Goal: Task Accomplishment & Management: Manage account settings

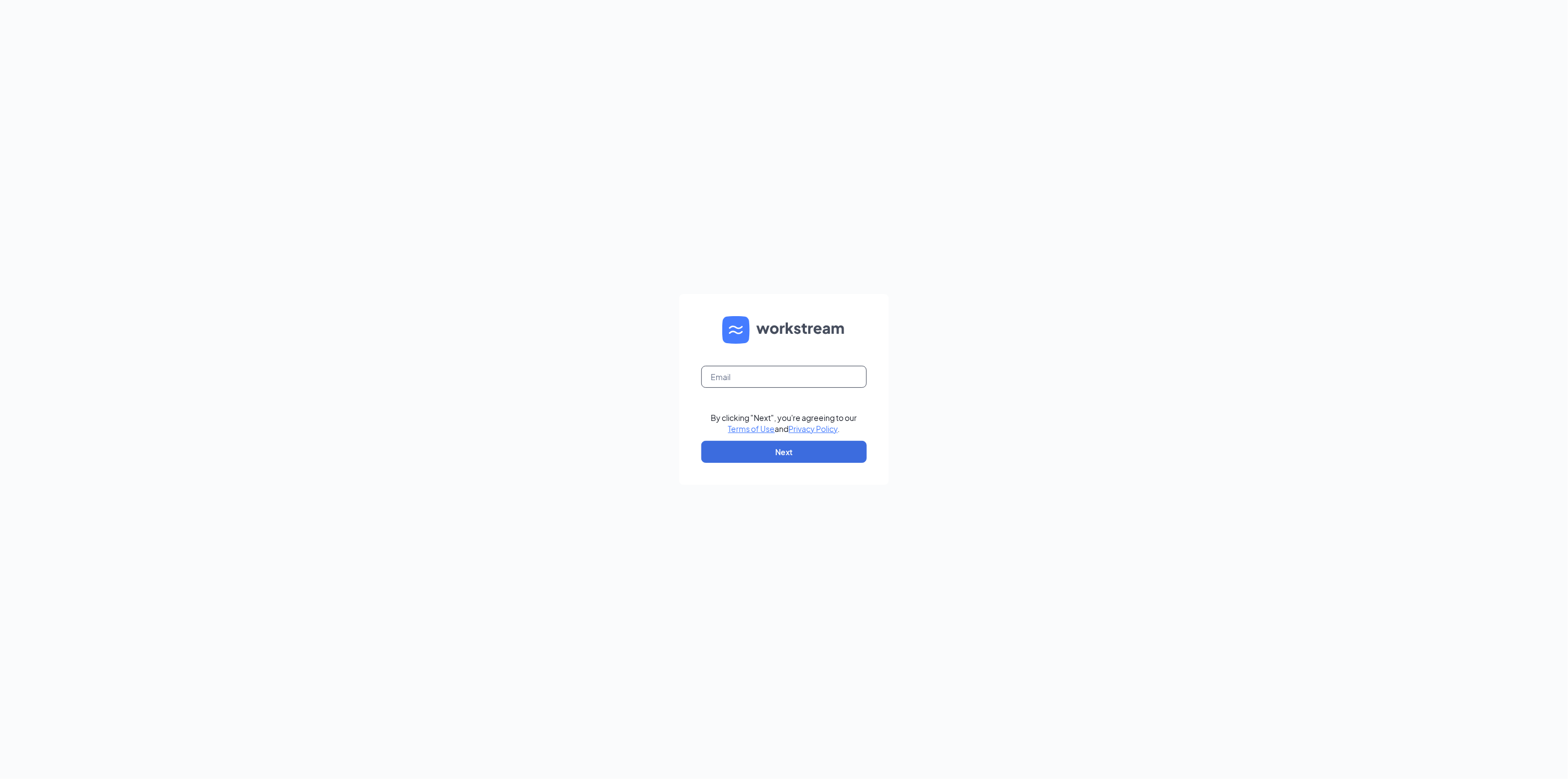
type input "lsanoguel@midwayinvestments.com"
click at [798, 445] on button "Next" at bounding box center [784, 452] width 165 height 22
click at [784, 445] on button "Sign In" at bounding box center [784, 447] width 165 height 22
click at [736, 460] on div "Zipps Liquor, LP" at bounding box center [784, 462] width 165 height 26
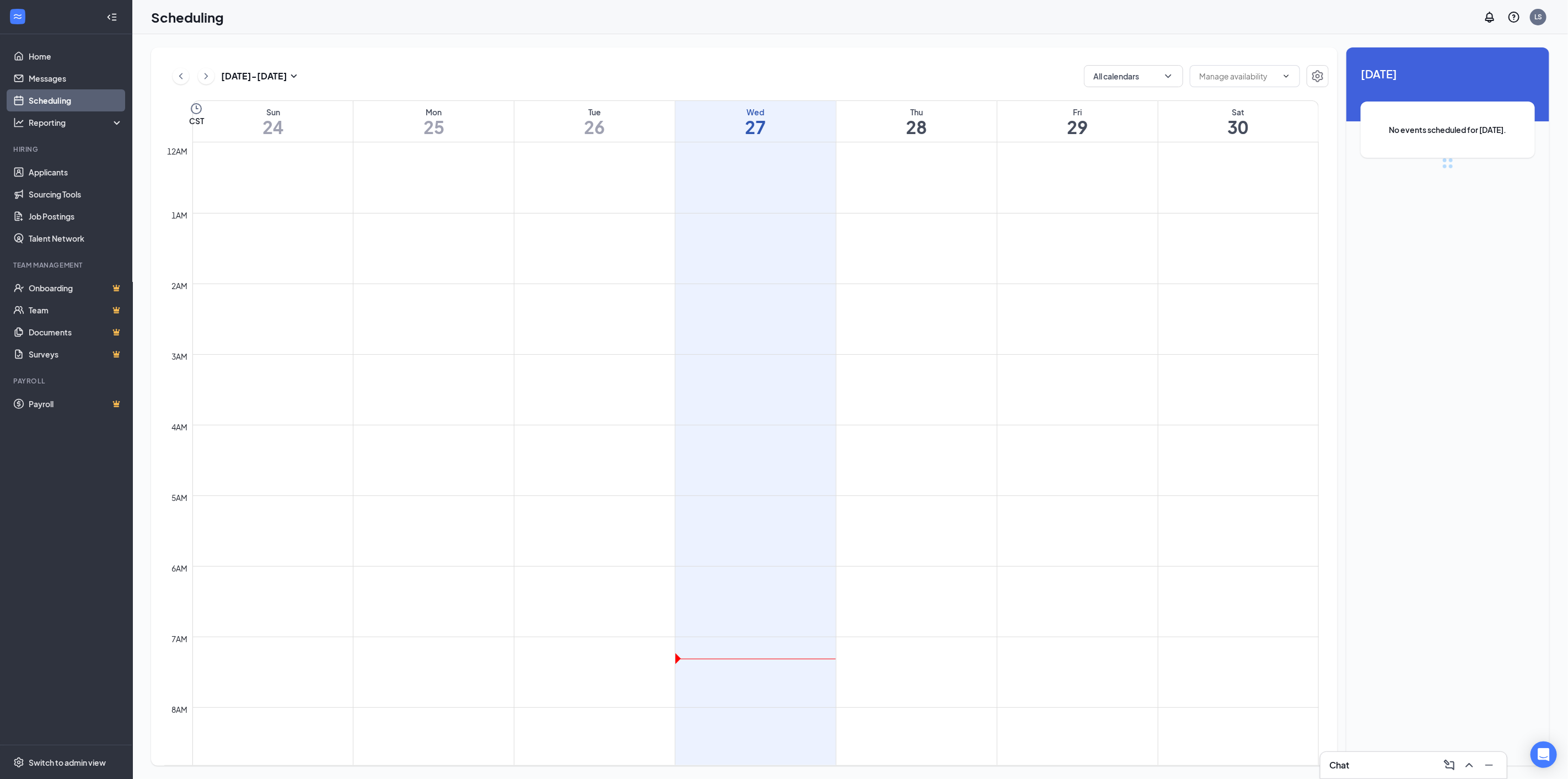
scroll to position [542, 0]
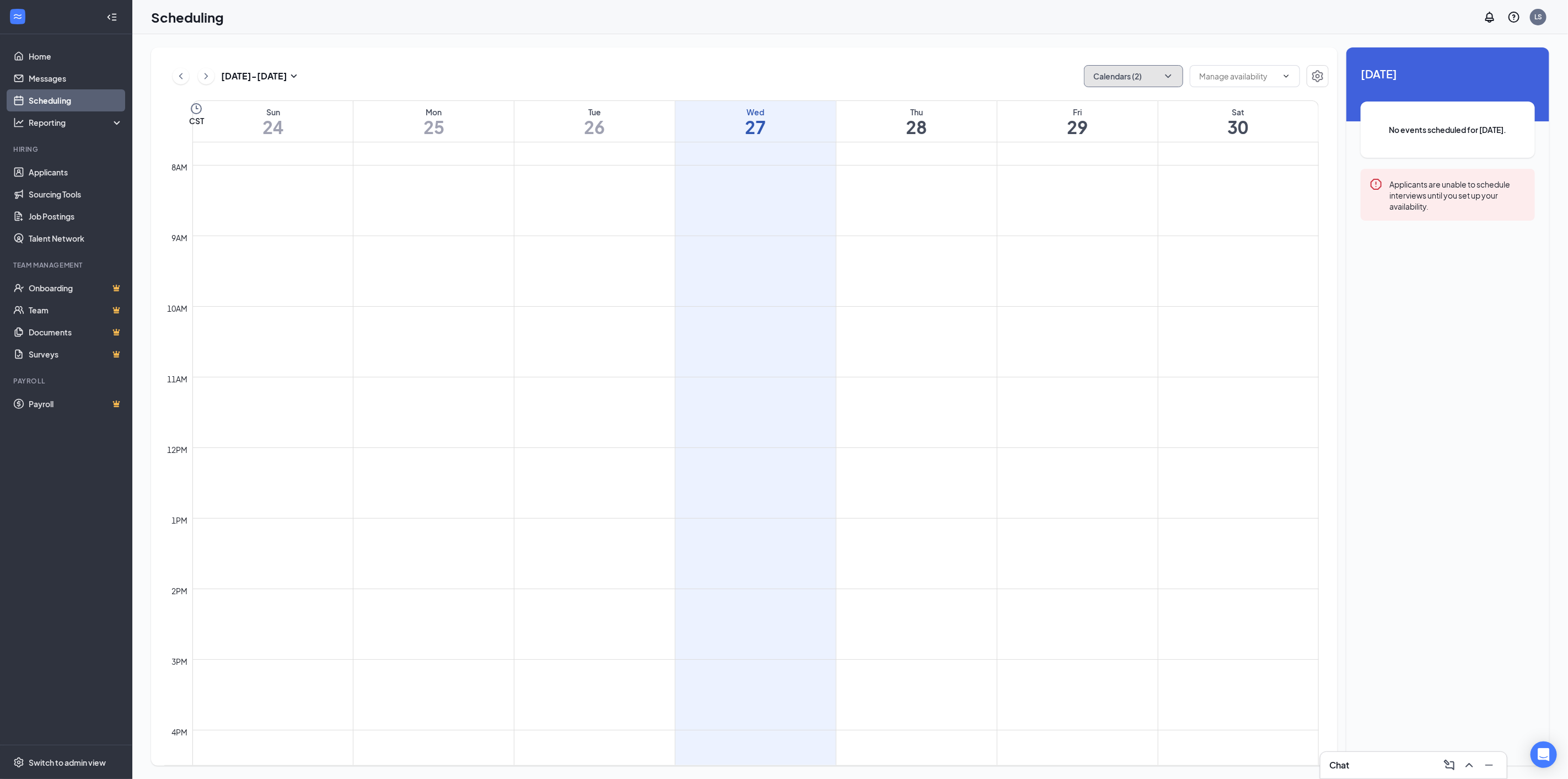
click at [1179, 83] on button "Calendars (2)" at bounding box center [1133, 76] width 99 height 22
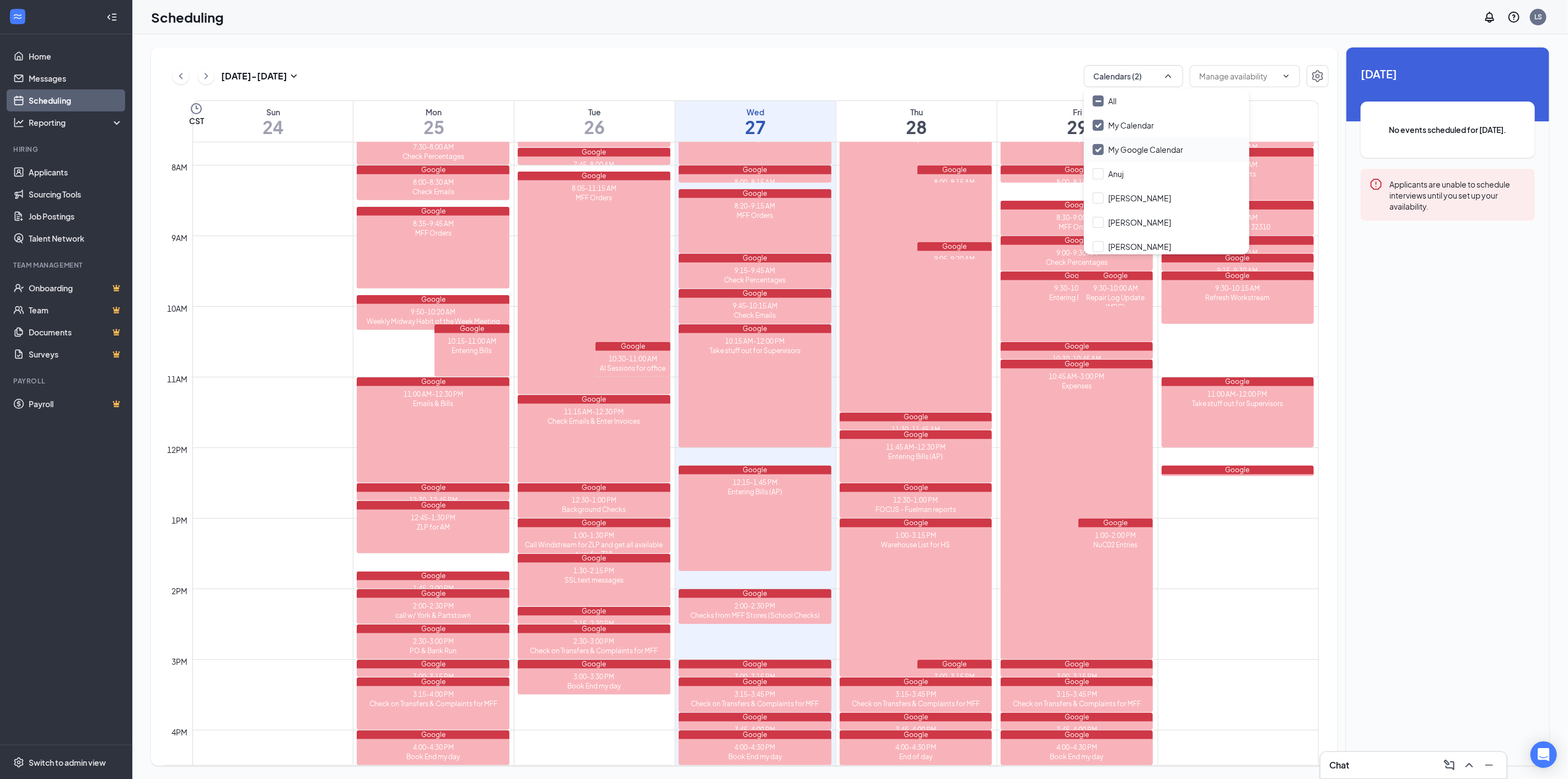
click at [1100, 152] on input "My Google Calendar" at bounding box center [1138, 150] width 91 height 11
checkbox input "false"
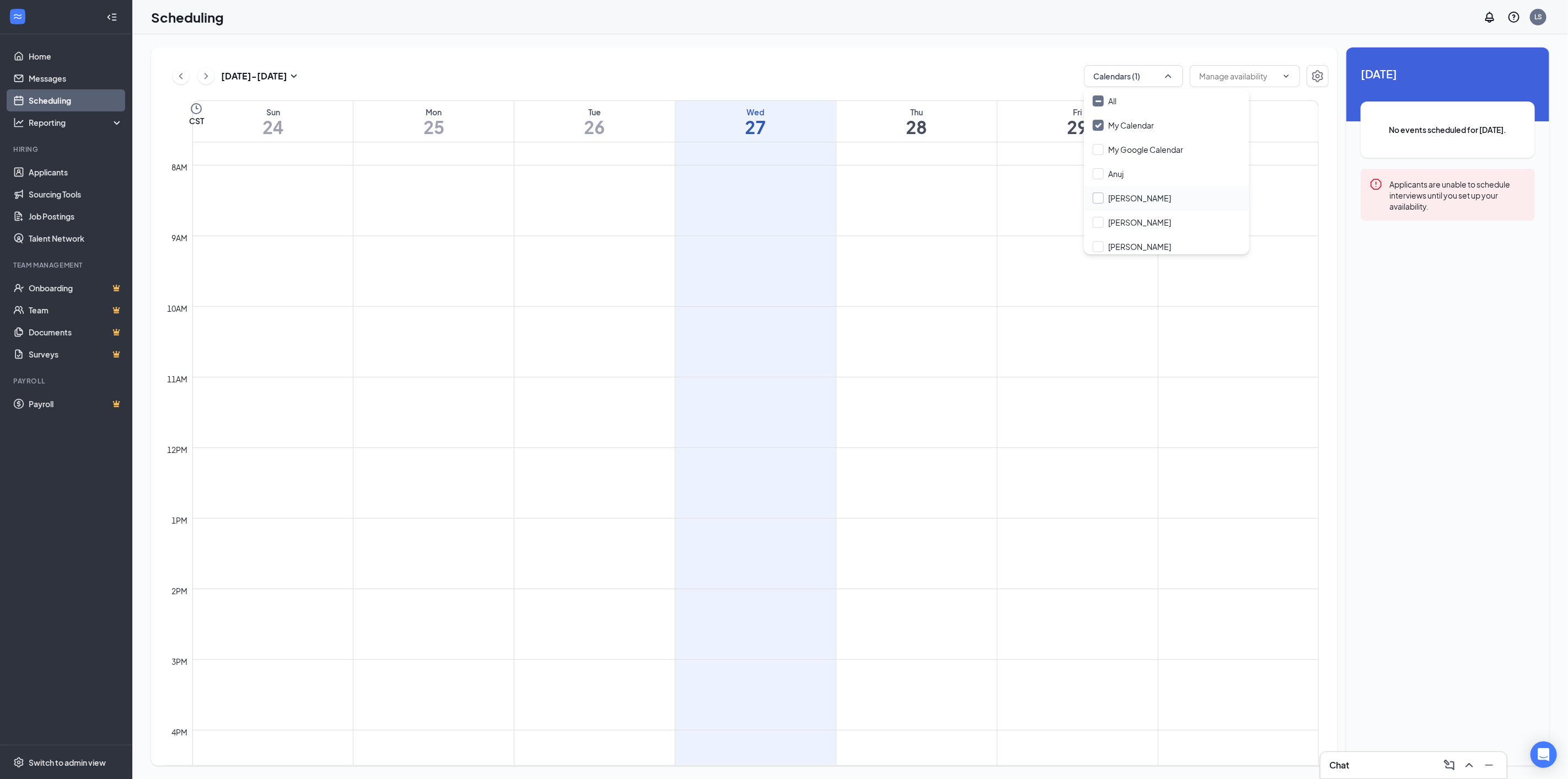
click at [1093, 195] on input "[PERSON_NAME]" at bounding box center [1132, 198] width 78 height 11
checkbox input "true"
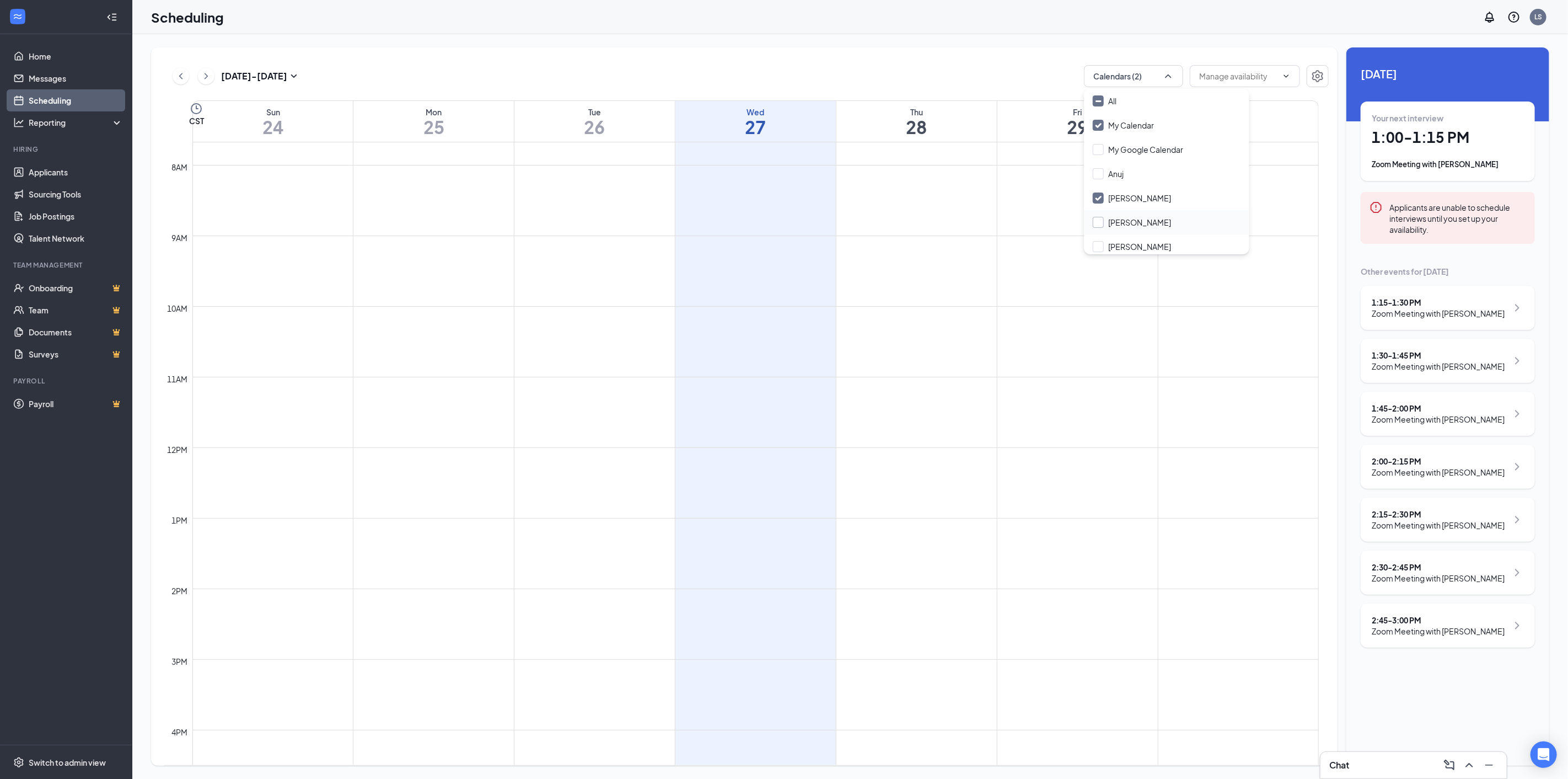
click at [1094, 225] on input "[PERSON_NAME]" at bounding box center [1132, 222] width 78 height 11
checkbox input "true"
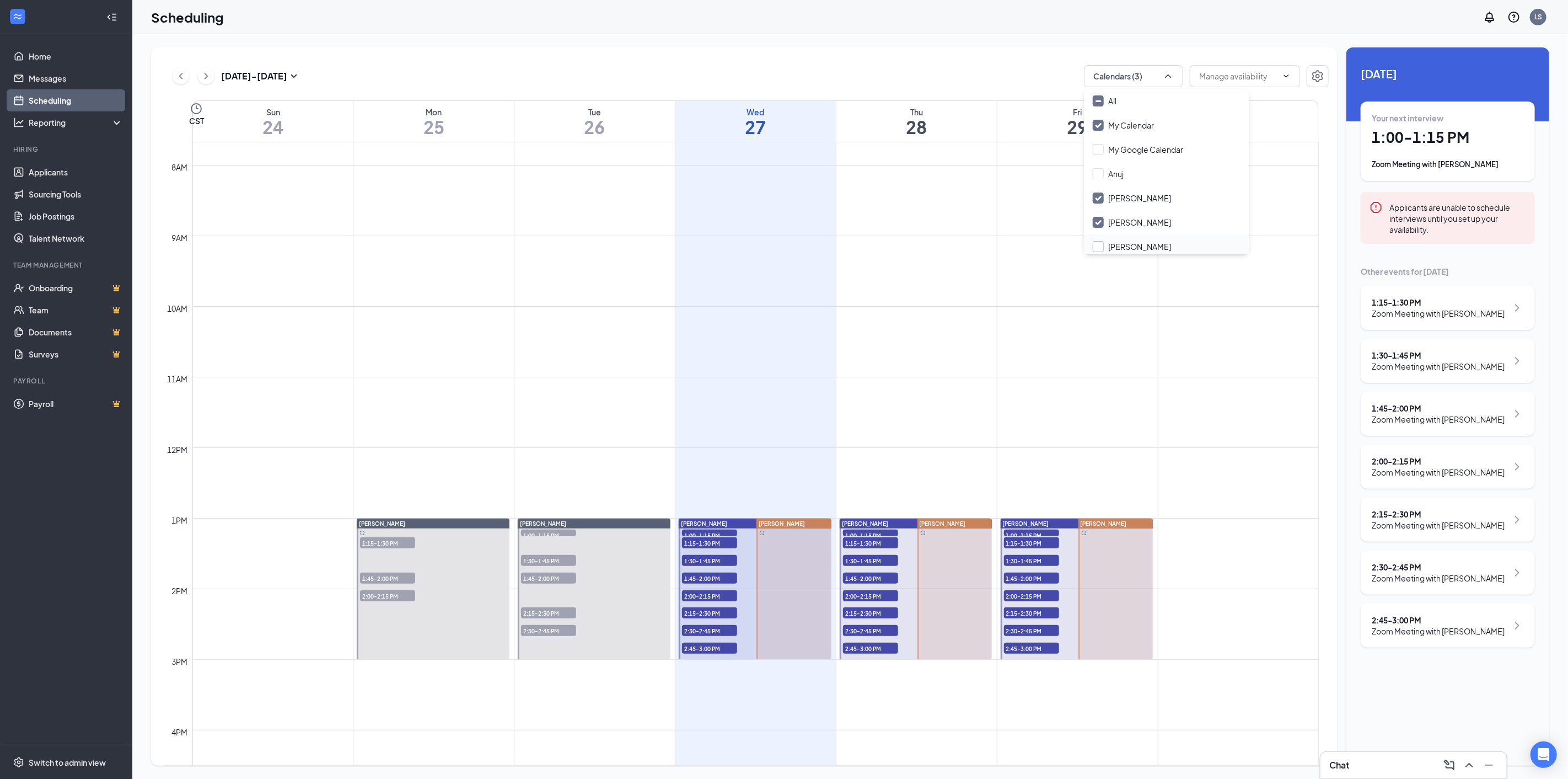
click at [1101, 245] on input "[PERSON_NAME]" at bounding box center [1132, 246] width 78 height 11
checkbox input "true"
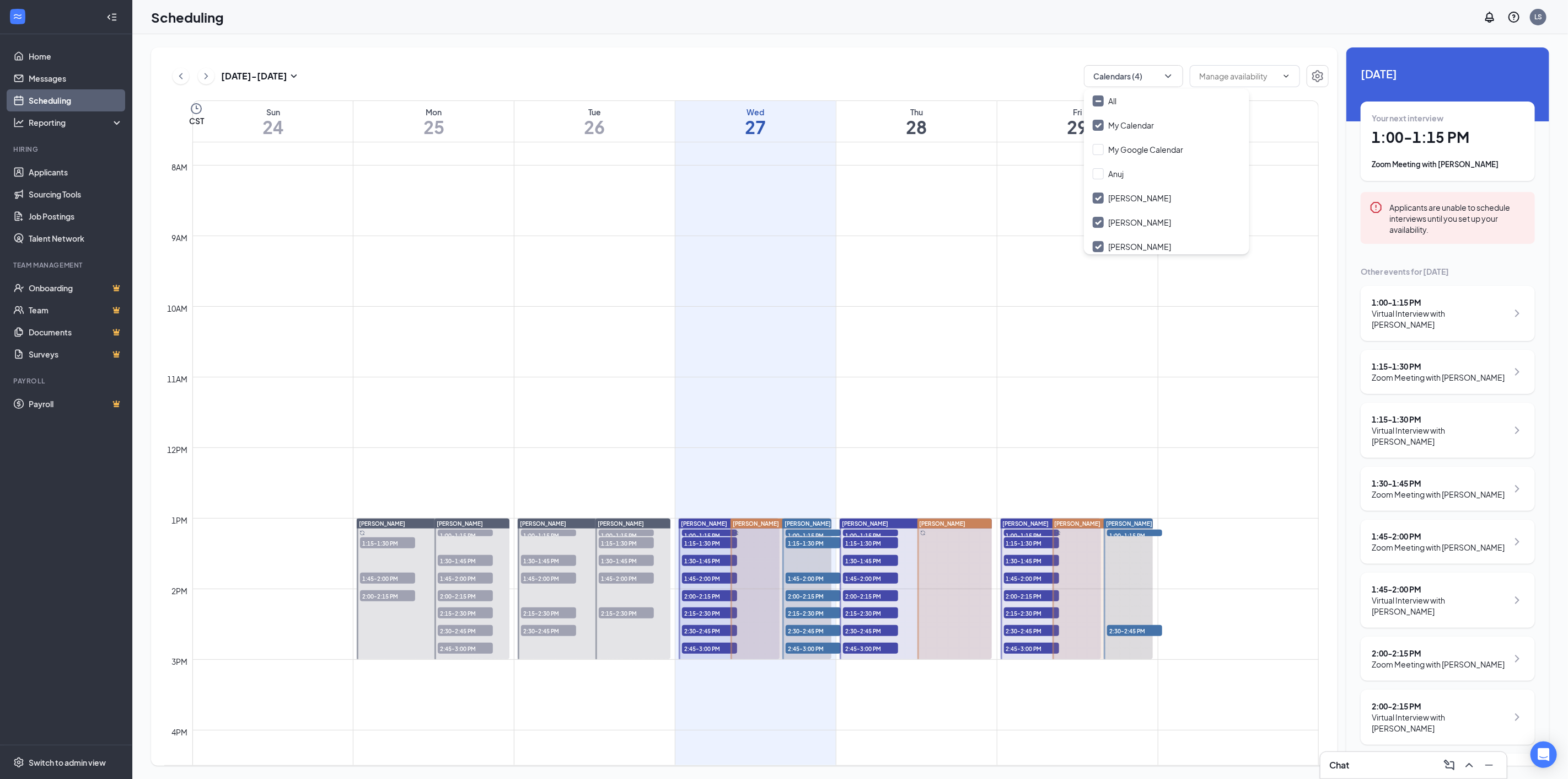
click at [757, 592] on div at bounding box center [781, 589] width 101 height 141
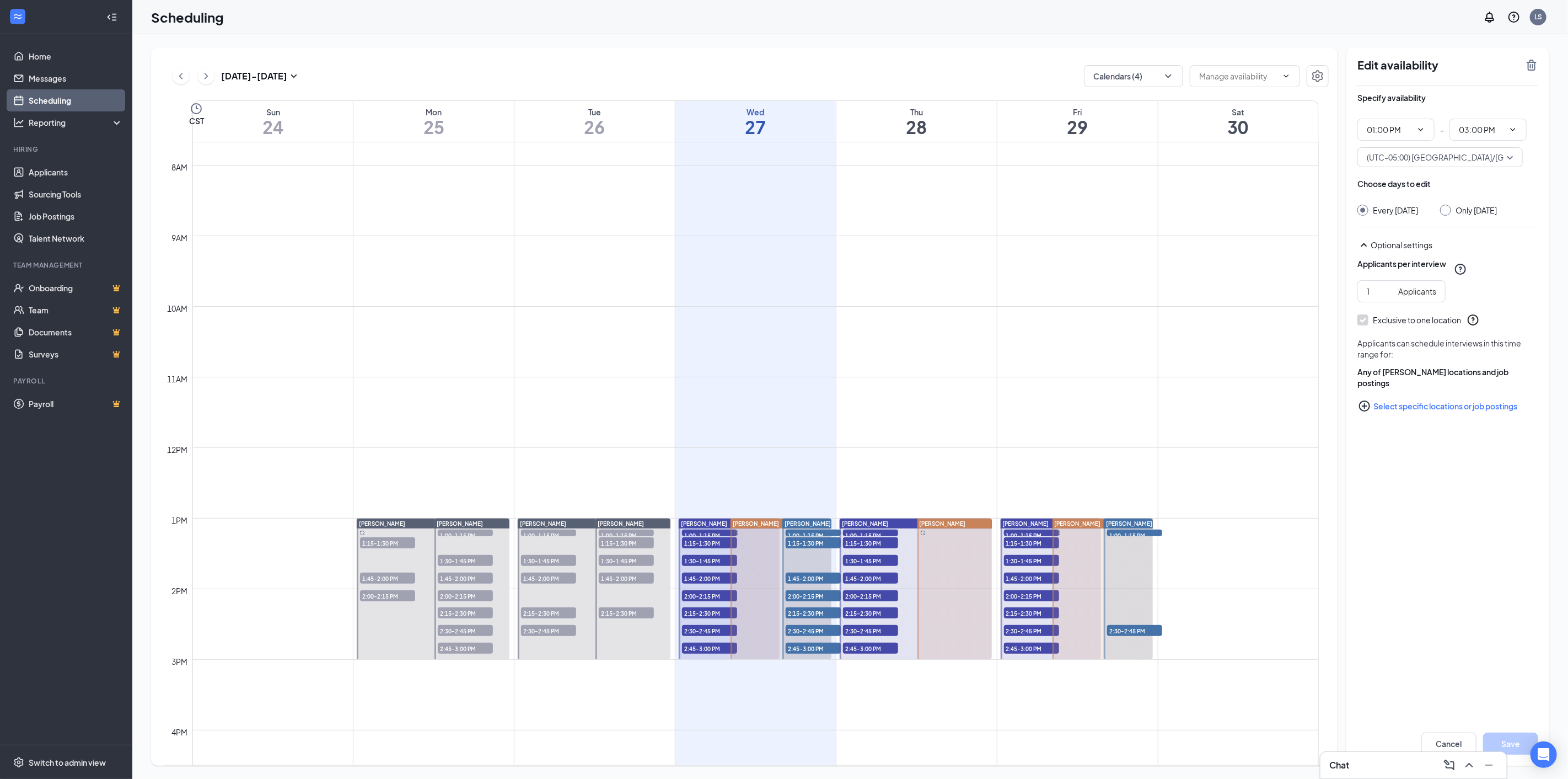
click at [1448, 210] on input "Only [DATE]" at bounding box center [1444, 208] width 8 height 8
radio input "true"
radio input "false"
click at [1531, 70] on icon "TrashOutline" at bounding box center [1532, 65] width 10 height 11
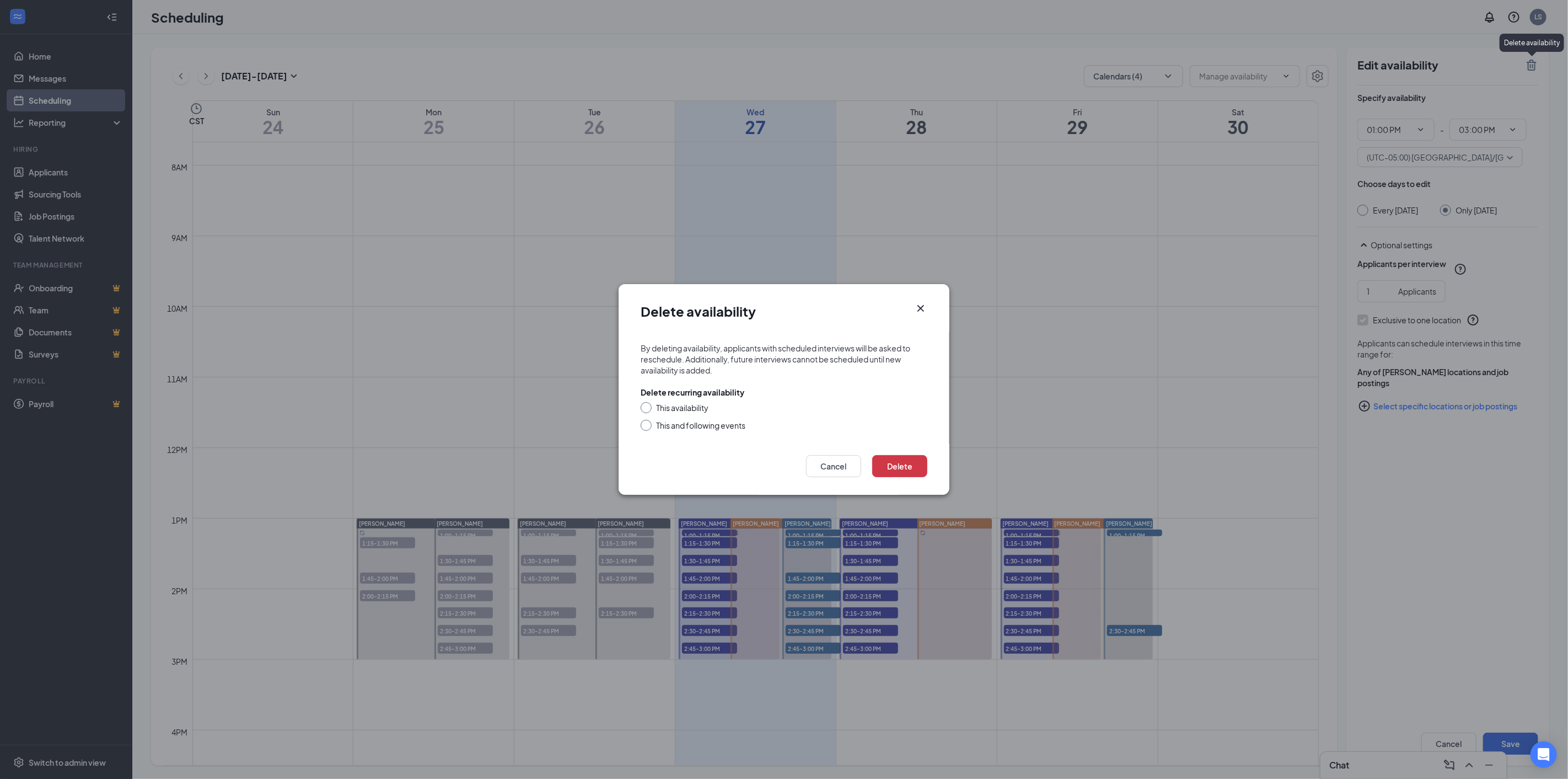
click at [682, 408] on div "This availability" at bounding box center [682, 408] width 52 height 11
click at [648, 408] on input "This availability" at bounding box center [644, 406] width 8 height 8
radio input "true"
click at [900, 472] on button "Delete" at bounding box center [900, 466] width 55 height 22
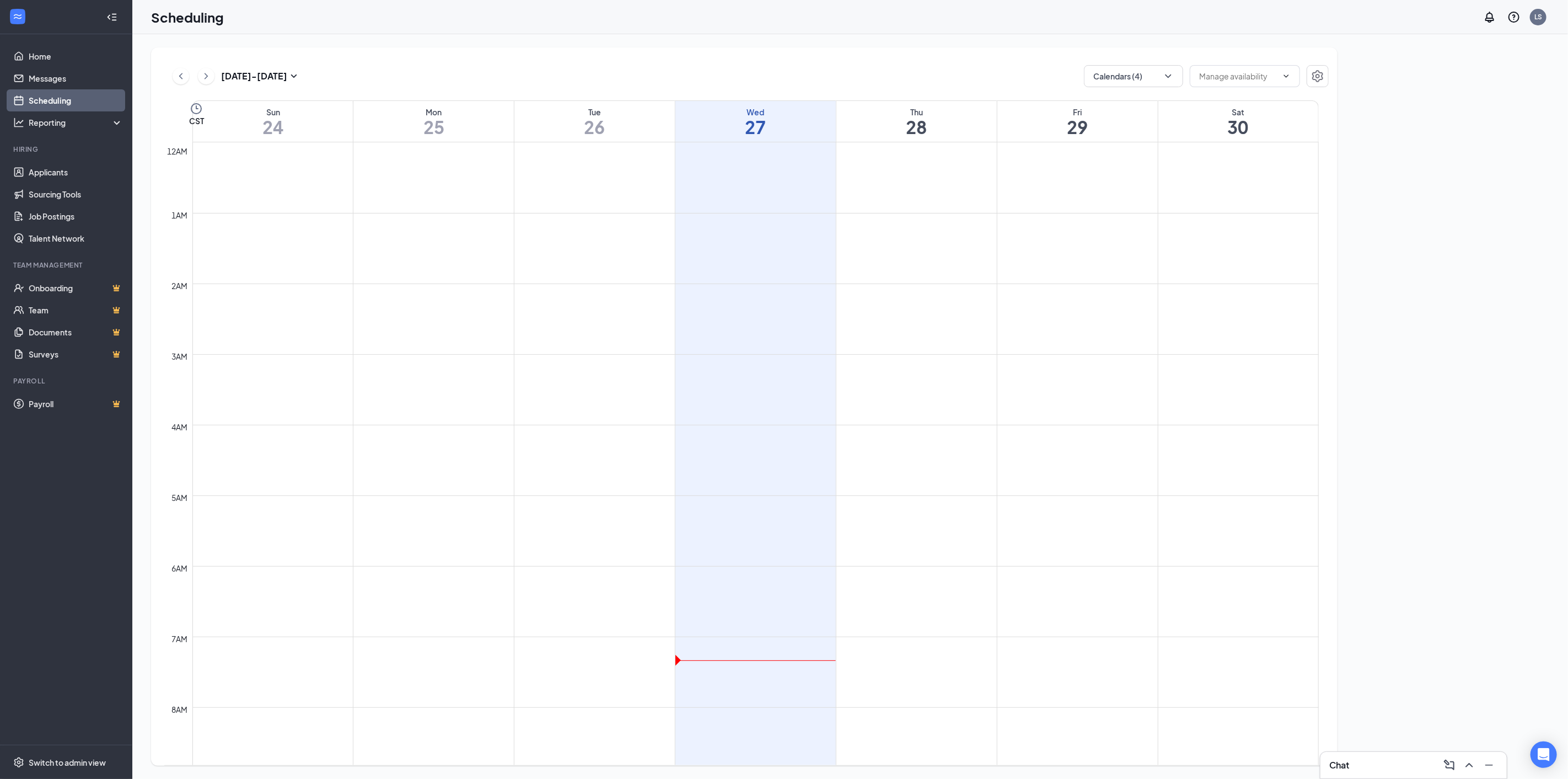
scroll to position [542, 0]
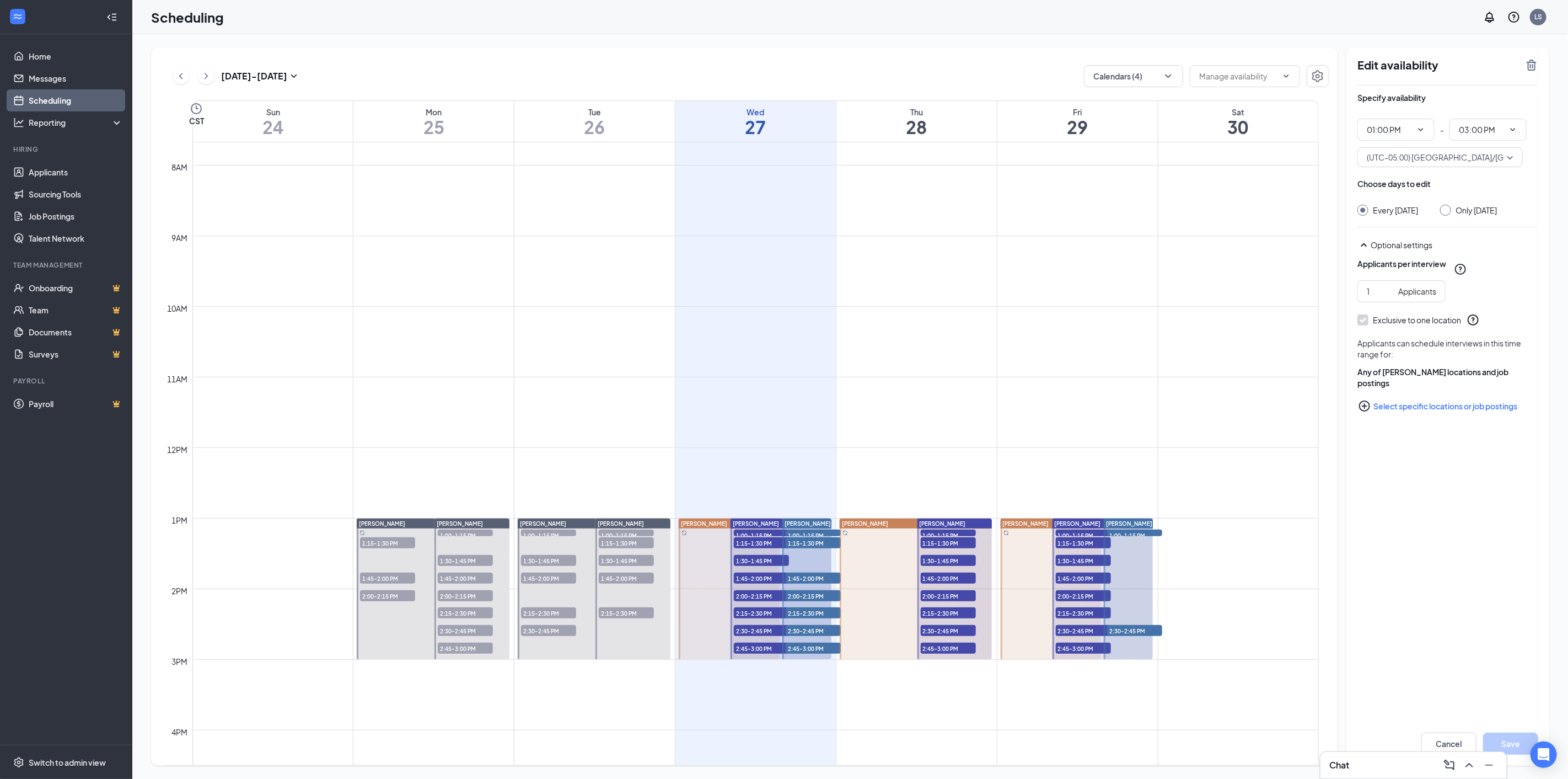
click at [1448, 210] on input "Only [DATE]" at bounding box center [1444, 208] width 8 height 8
radio input "true"
radio input "false"
click at [1530, 65] on icon "TrashOutline" at bounding box center [1532, 65] width 10 height 11
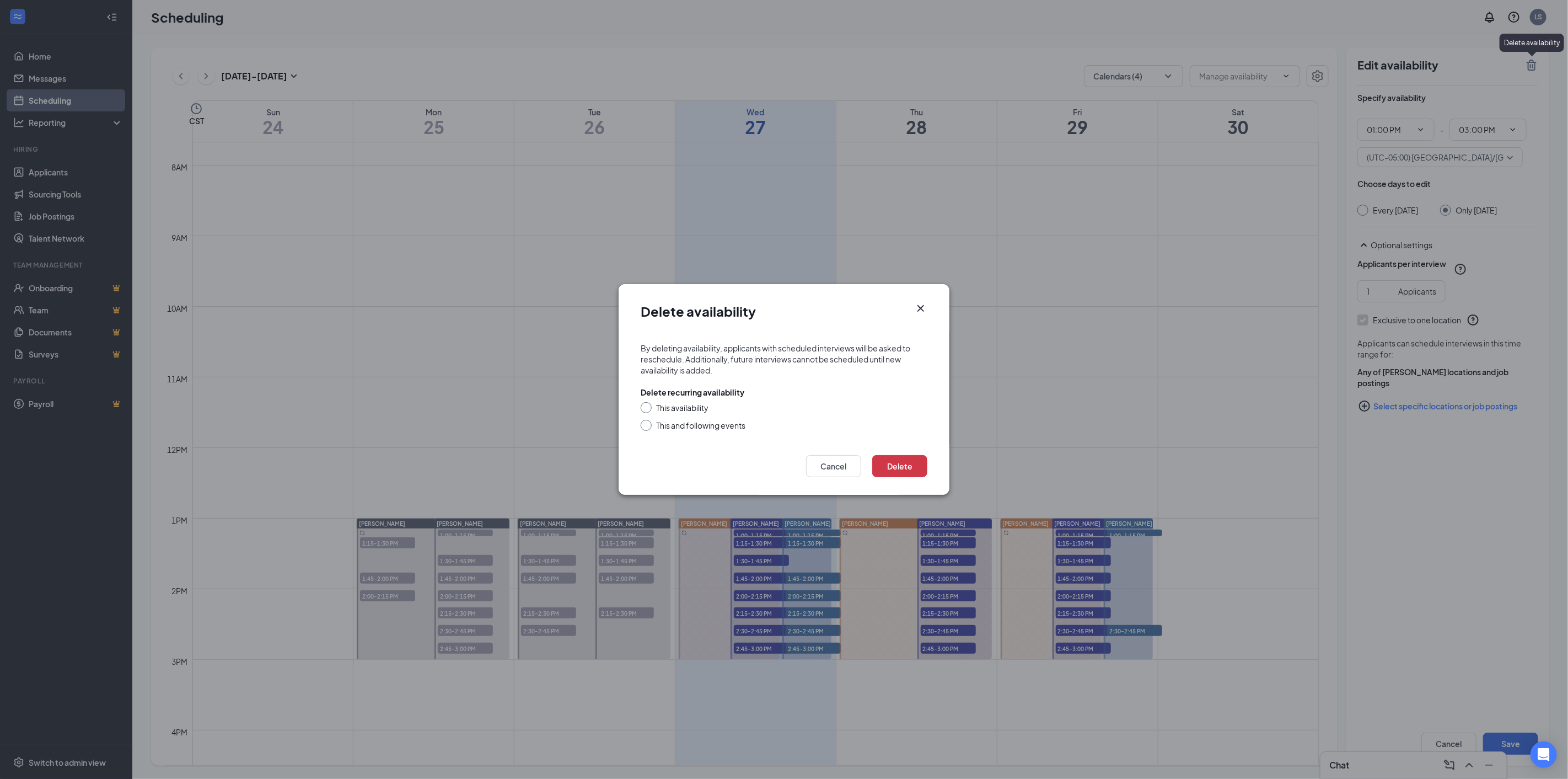
click at [667, 410] on div "This availability" at bounding box center [682, 408] width 52 height 11
click at [648, 410] on input "This availability" at bounding box center [644, 406] width 8 height 8
radio input "true"
click at [896, 467] on button "Delete" at bounding box center [900, 466] width 55 height 22
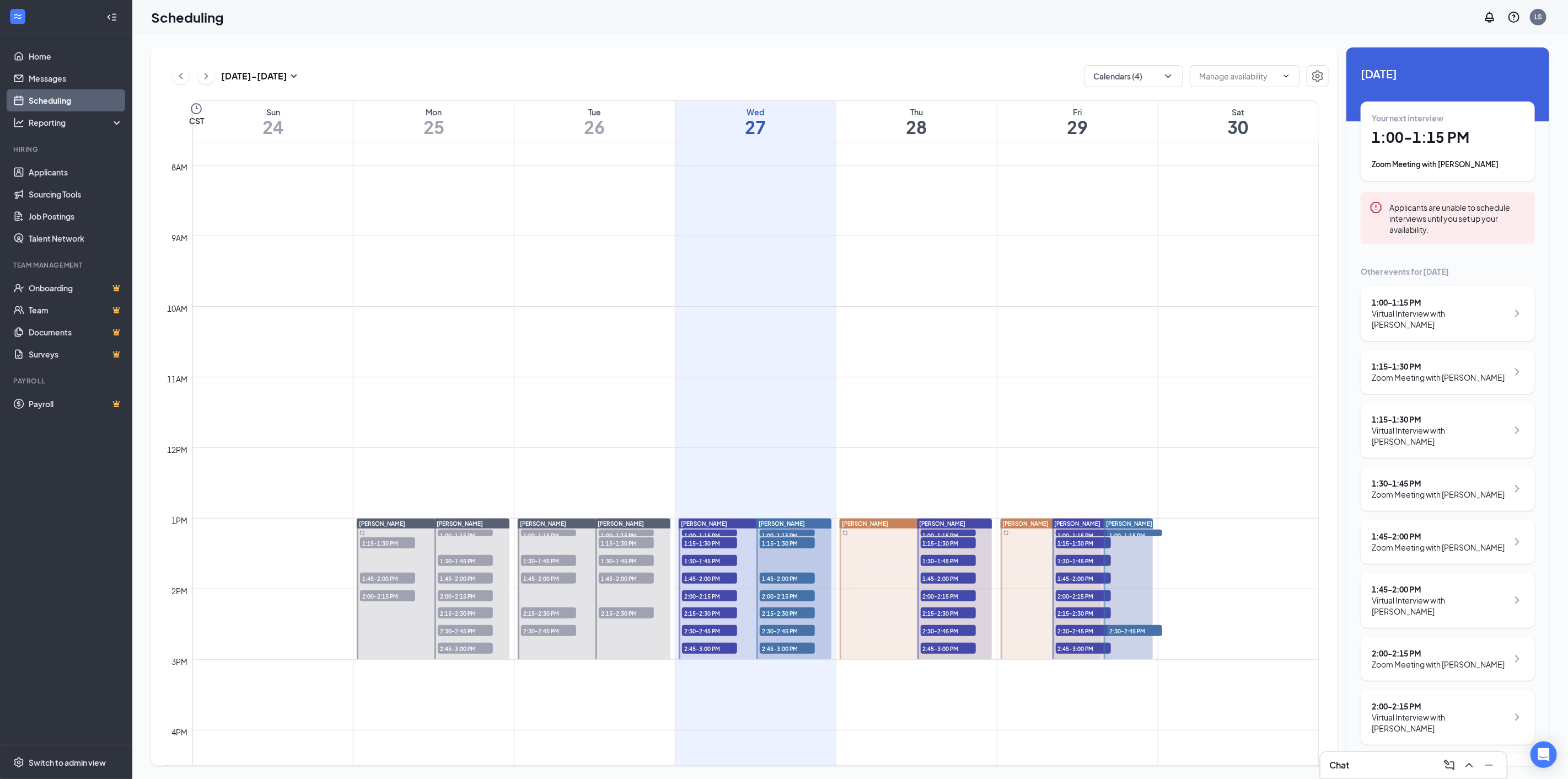
click at [696, 533] on span "1:00-1:15 PM" at bounding box center [709, 535] width 55 height 11
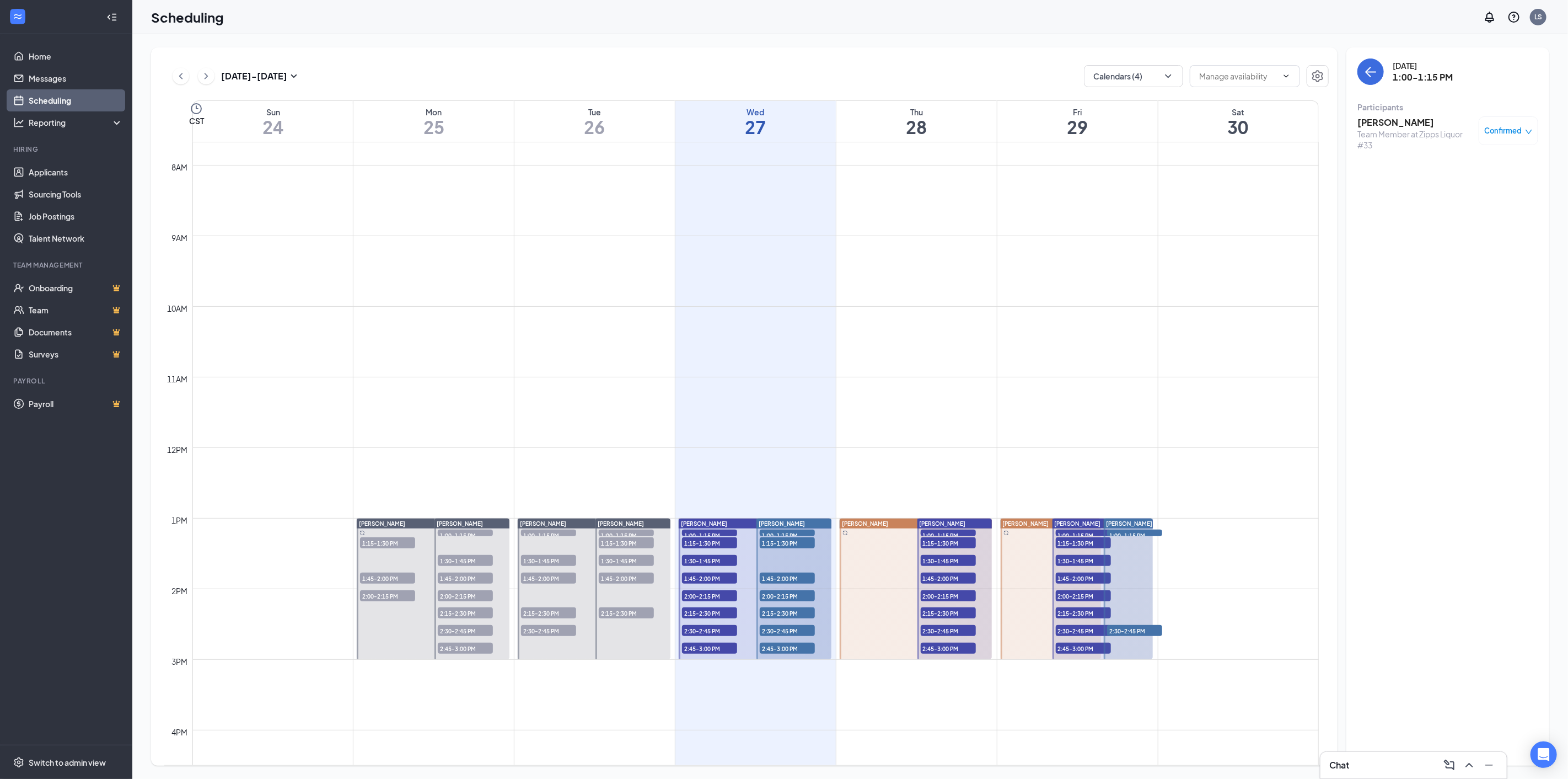
click at [1395, 121] on h3 "[PERSON_NAME]" at bounding box center [1415, 123] width 116 height 12
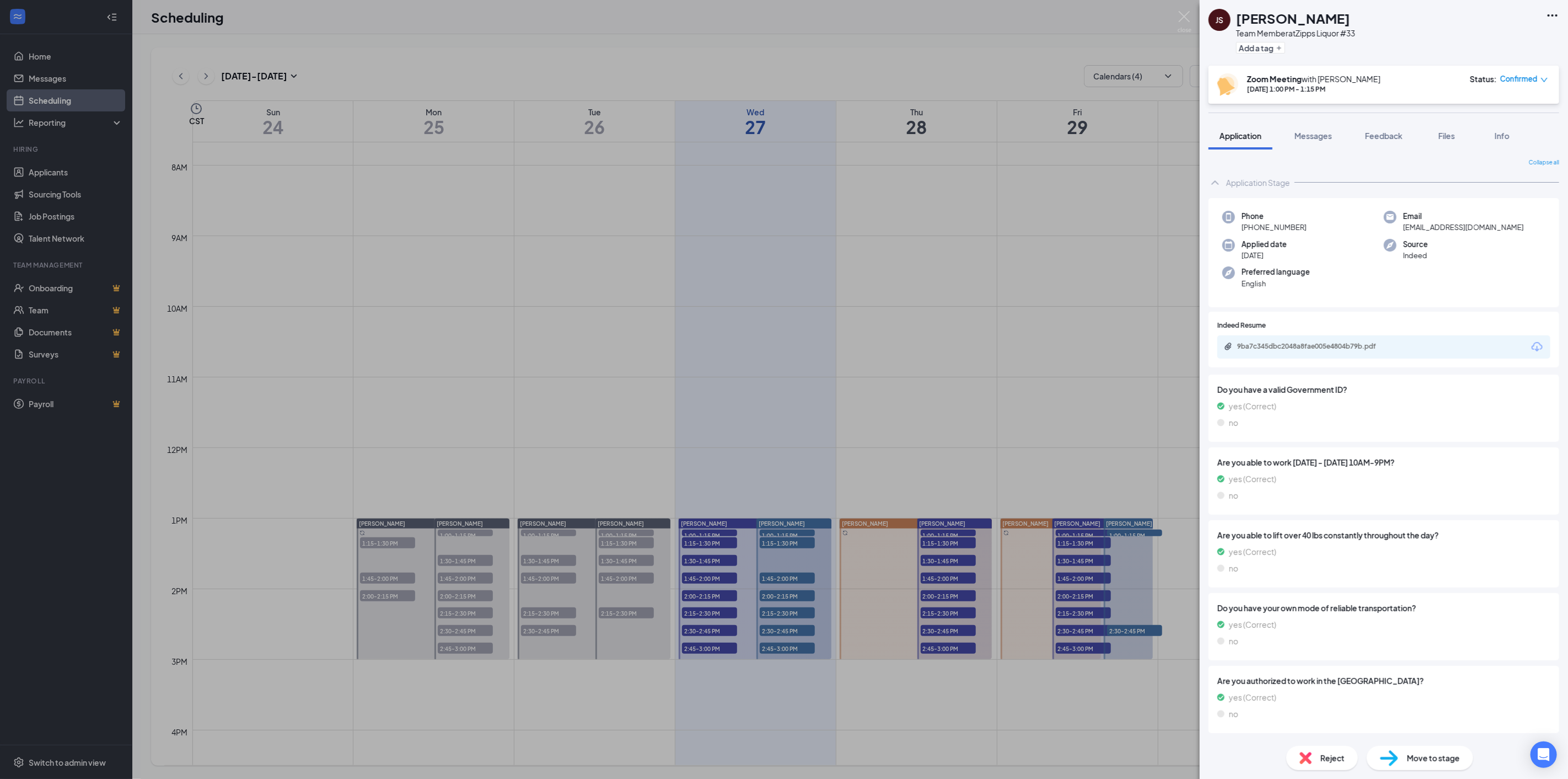
click at [1532, 344] on icon "Download" at bounding box center [1537, 347] width 13 height 13
click at [693, 548] on div "JS [PERSON_NAME] Team Member at Zipps Liquor #33 Add a tag Zoom Meeting with [P…" at bounding box center [784, 389] width 1568 height 779
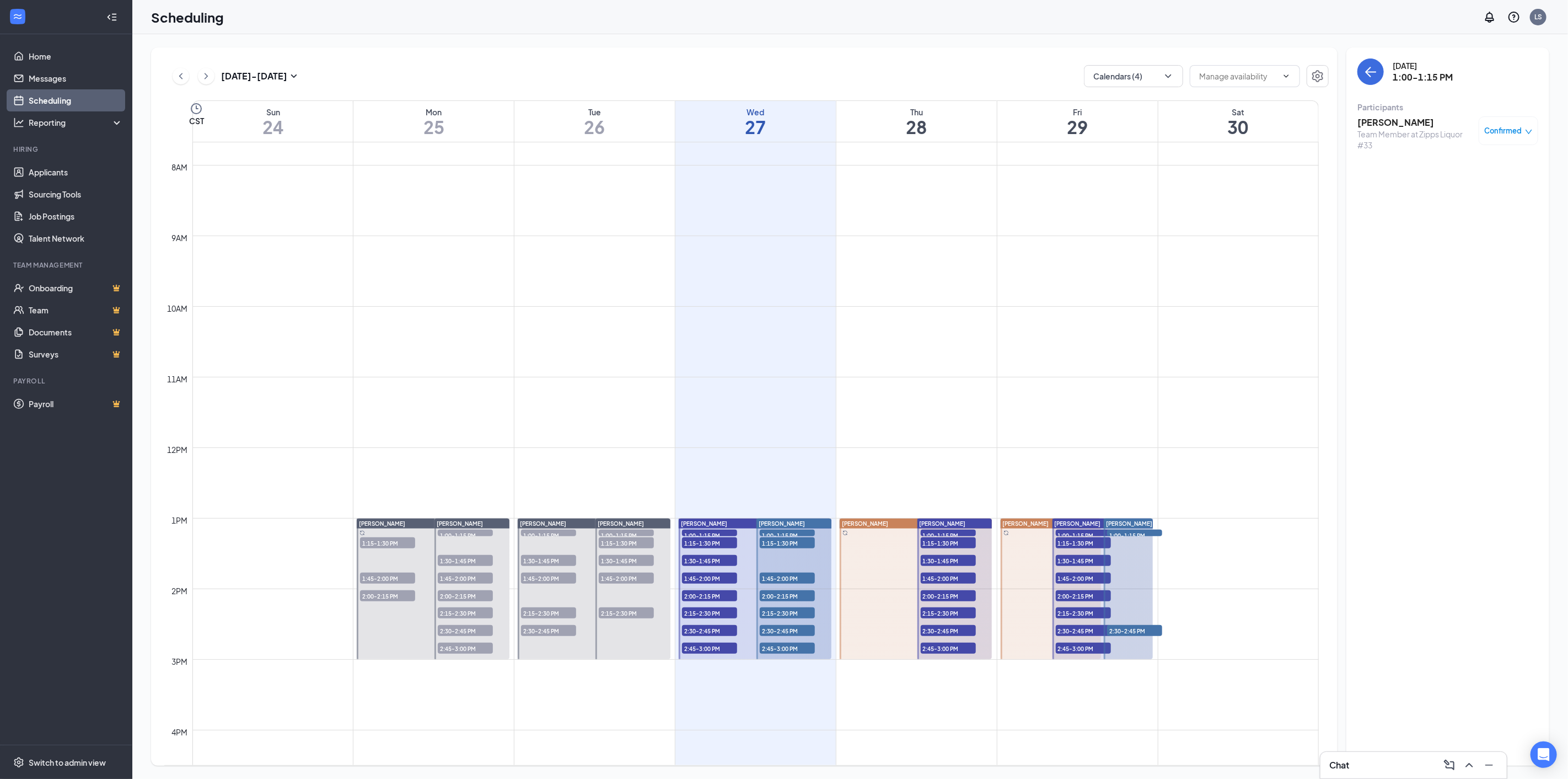
click at [697, 543] on span "1:15-1:30 PM" at bounding box center [709, 543] width 55 height 11
click at [1410, 113] on div "[PERSON_NAME] Team Member at Zipps Liquor #33 Confirmed" at bounding box center [1448, 133] width 181 height 42
click at [1410, 119] on h3 "[PERSON_NAME]" at bounding box center [1415, 123] width 116 height 12
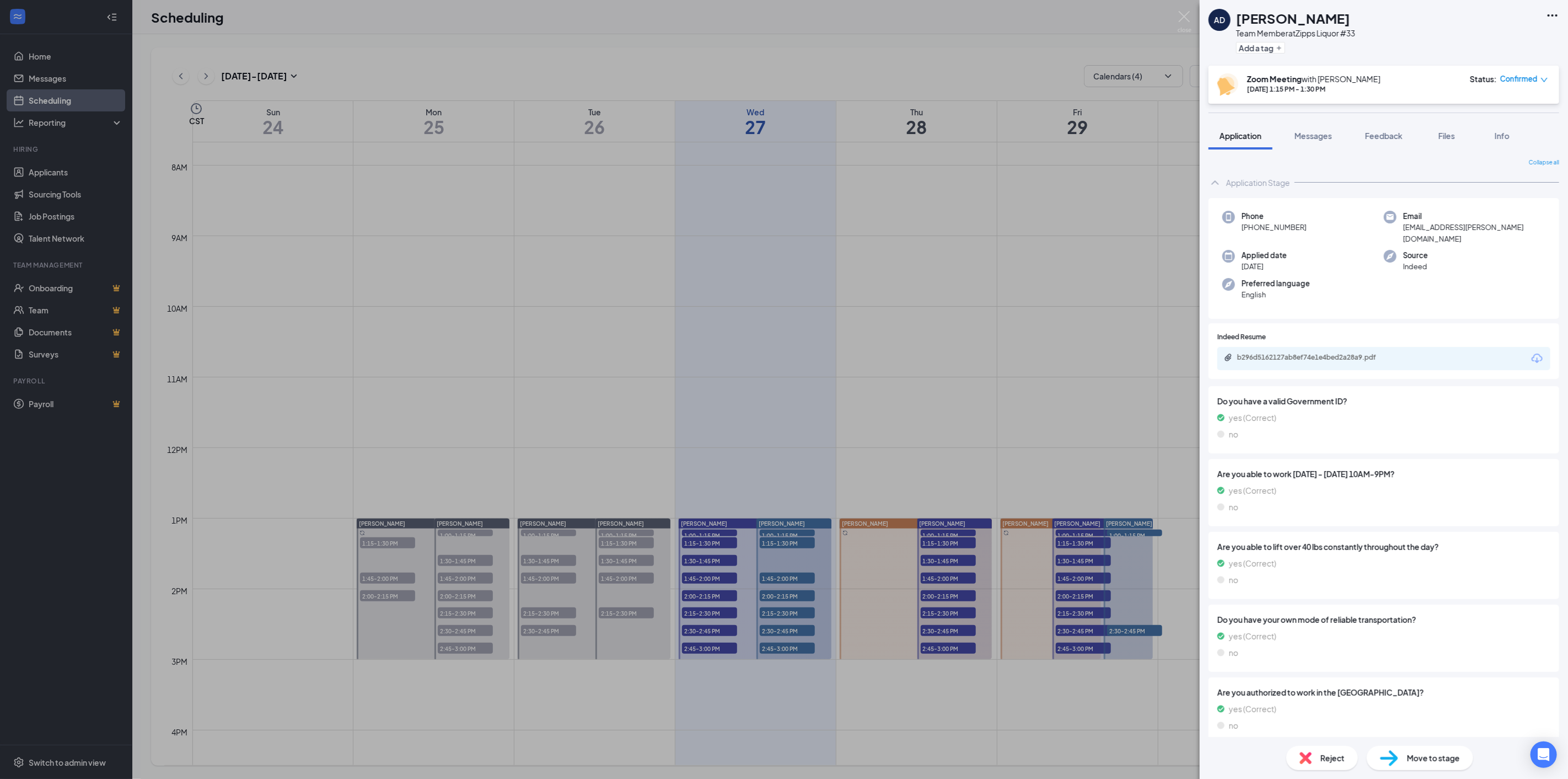
click at [1531, 352] on icon "Download" at bounding box center [1537, 358] width 13 height 13
click at [698, 563] on div "AD [PERSON_NAME] Team Member at Zipps Liquor #33 Add a tag Zoom Meeting with [P…" at bounding box center [784, 389] width 1568 height 779
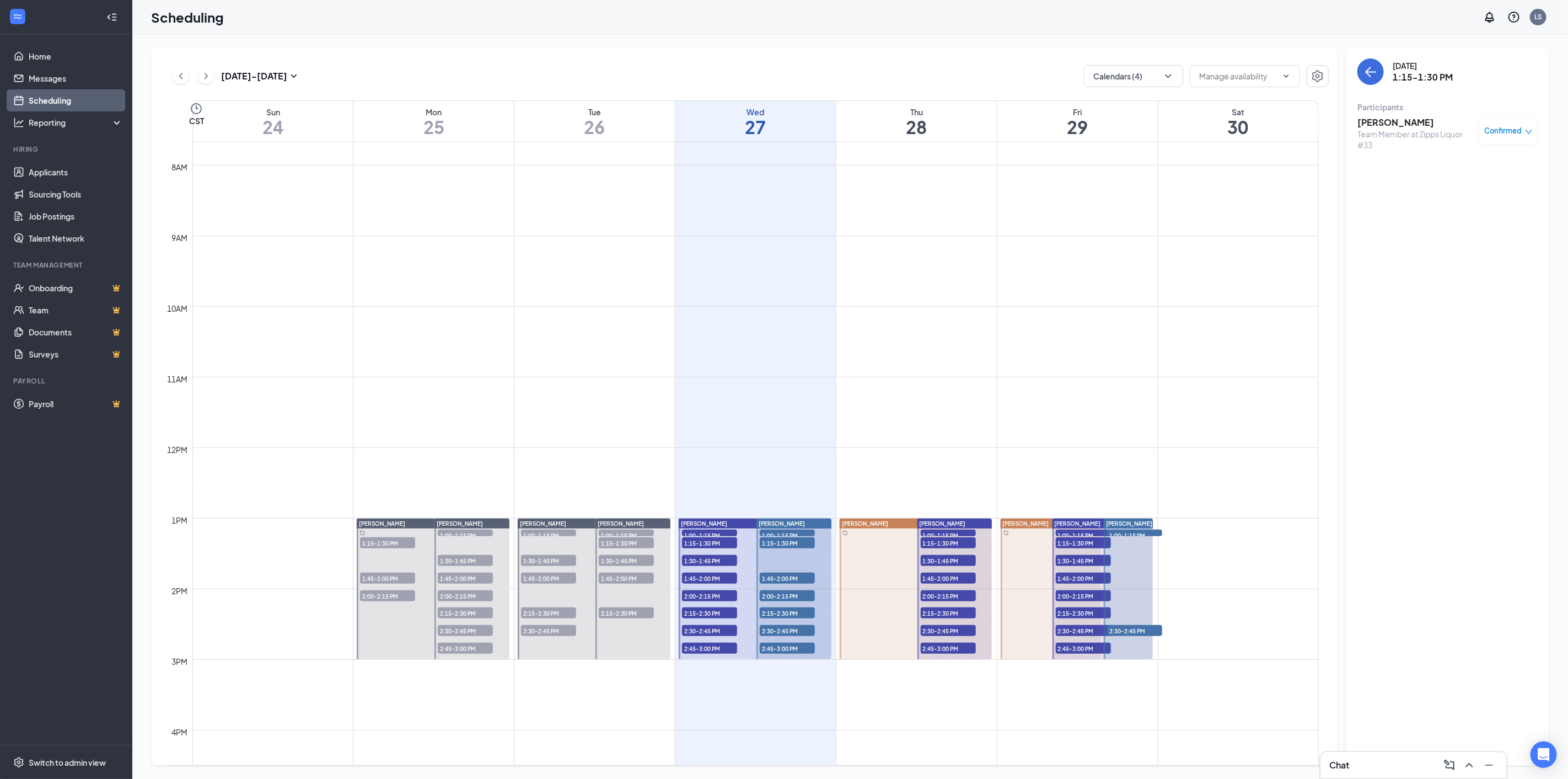
click at [699, 561] on span "1:30-1:45 PM" at bounding box center [709, 561] width 55 height 11
click at [1380, 122] on h3 "[PERSON_NAME]" at bounding box center [1415, 123] width 116 height 12
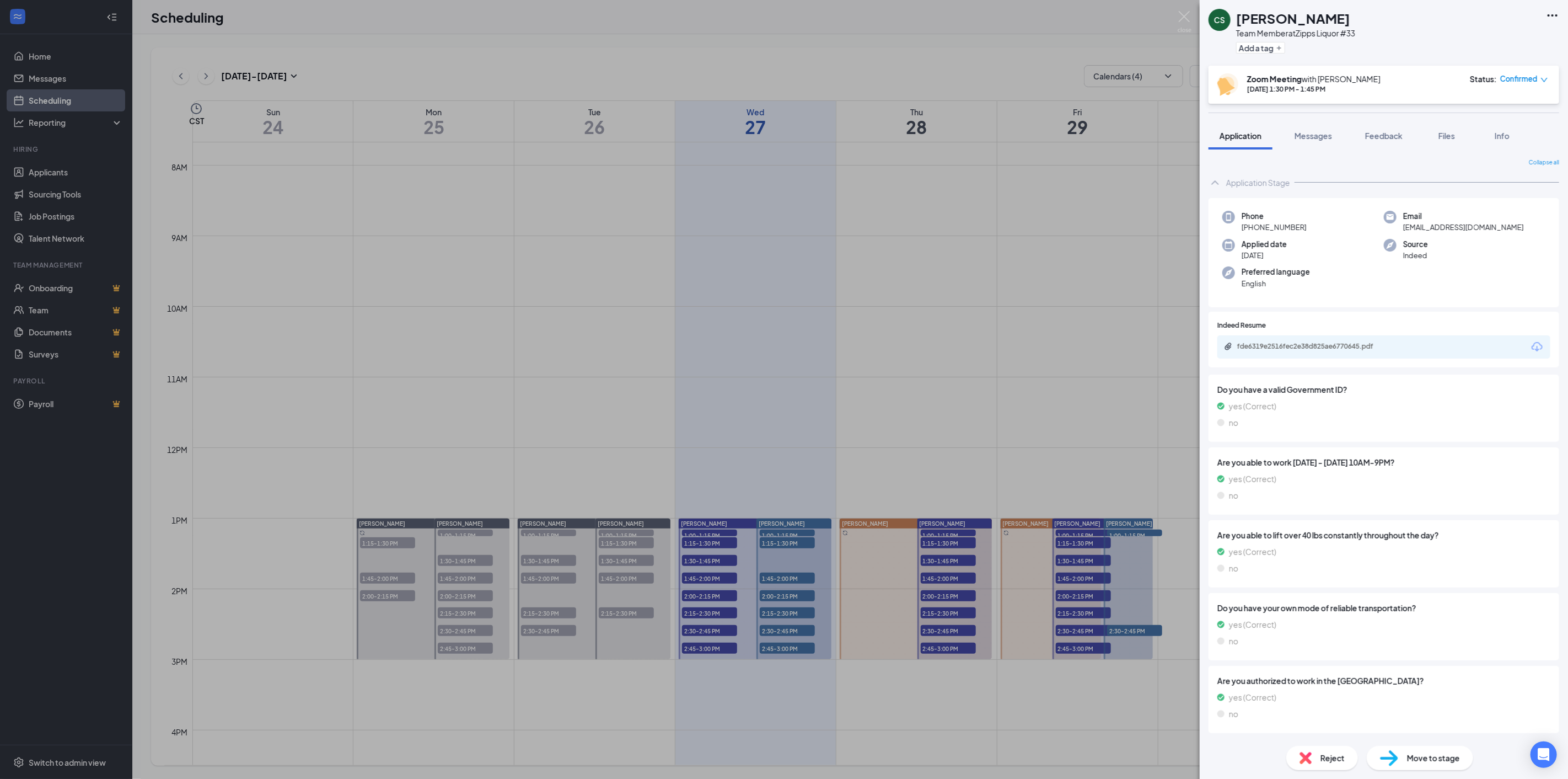
click at [1531, 344] on icon "Download" at bounding box center [1537, 347] width 13 height 13
click at [689, 581] on div "CS Christieanna [PERSON_NAME] Team Member at Zipps Liquor #33 Add a tag Zoom Me…" at bounding box center [784, 389] width 1568 height 779
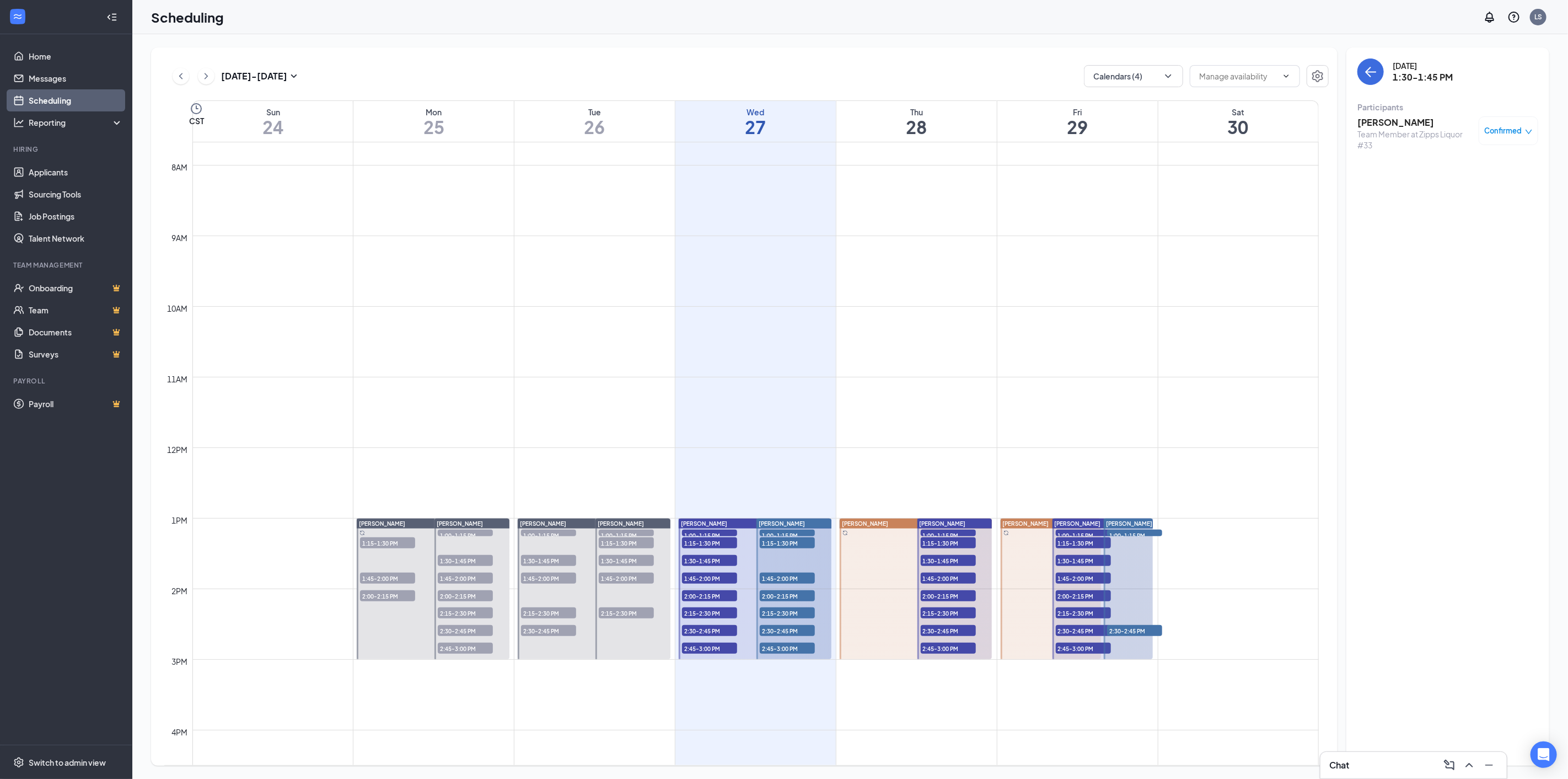
click at [702, 576] on span "1:45-2:00 PM" at bounding box center [709, 578] width 55 height 11
click at [1390, 125] on h3 "[PERSON_NAME]" at bounding box center [1415, 123] width 116 height 12
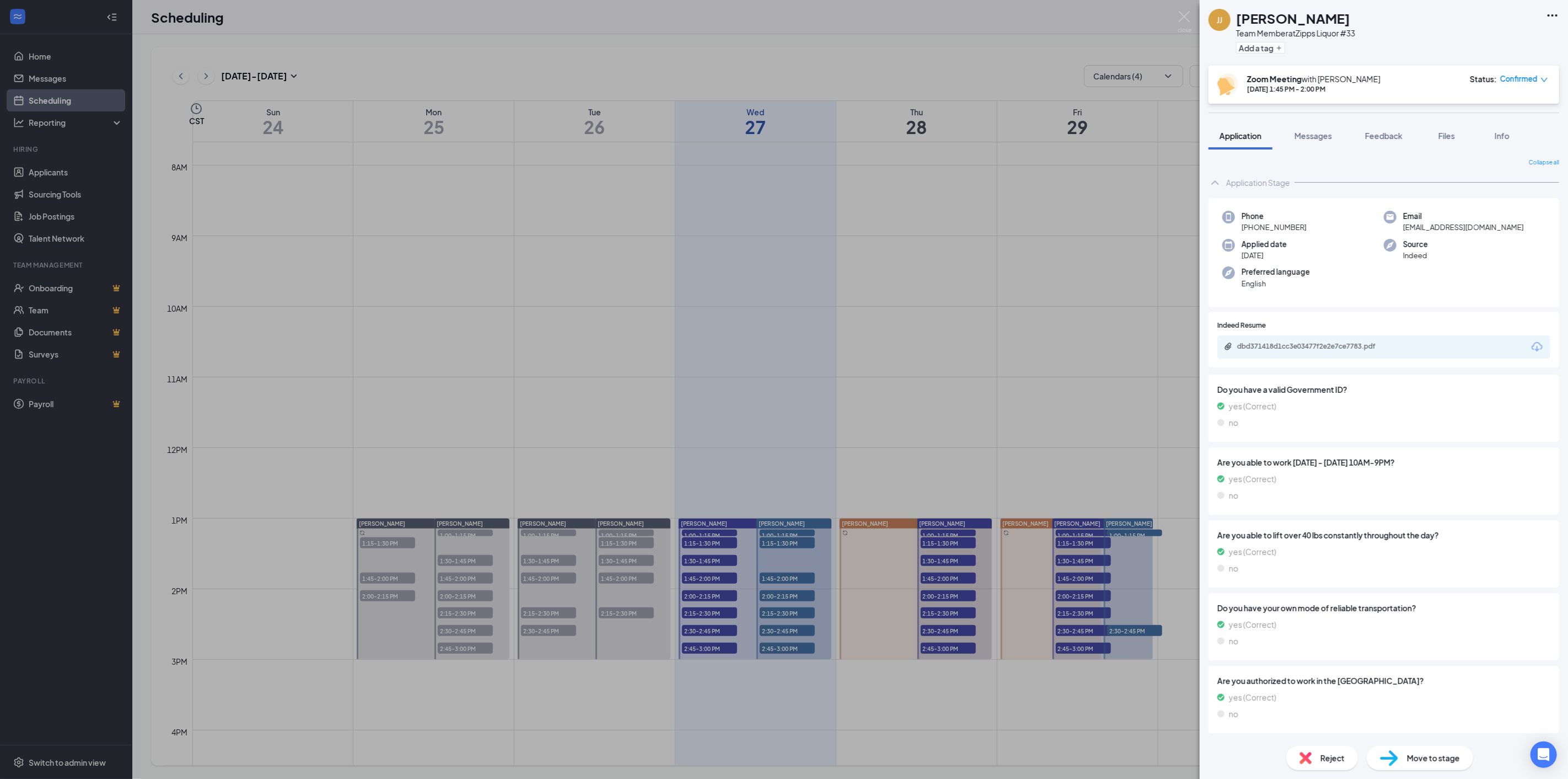
click at [1531, 345] on icon "Download" at bounding box center [1537, 347] width 13 height 13
click at [698, 596] on div "[PERSON_NAME] [PERSON_NAME] Team Member at Zipps Liquor #33 Add a tag Zoom Meet…" at bounding box center [784, 389] width 1568 height 779
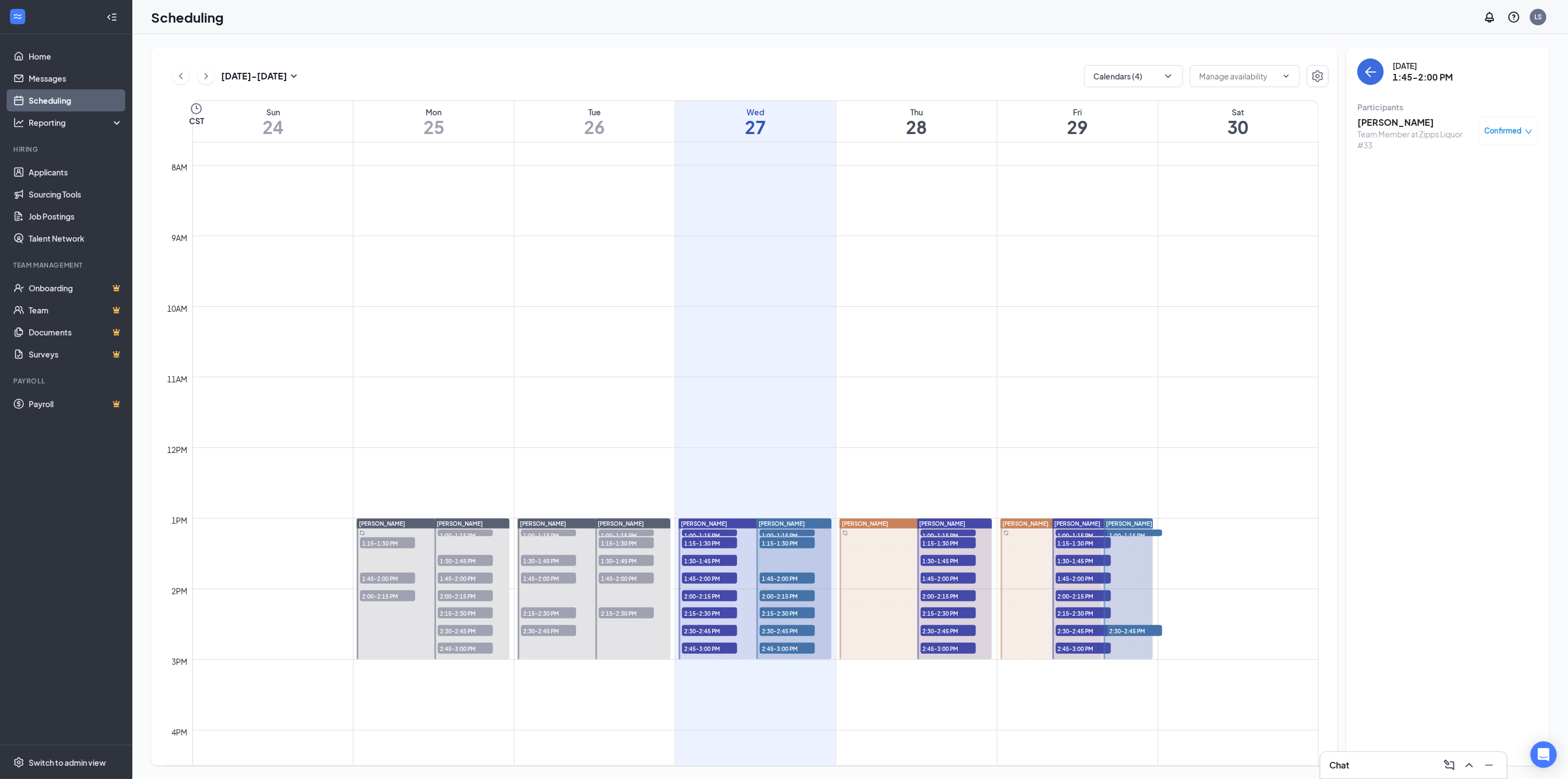
click at [693, 594] on span "2:00-2:15 PM" at bounding box center [709, 596] width 55 height 11
click at [1379, 118] on h3 "[PERSON_NAME]" at bounding box center [1415, 123] width 116 height 12
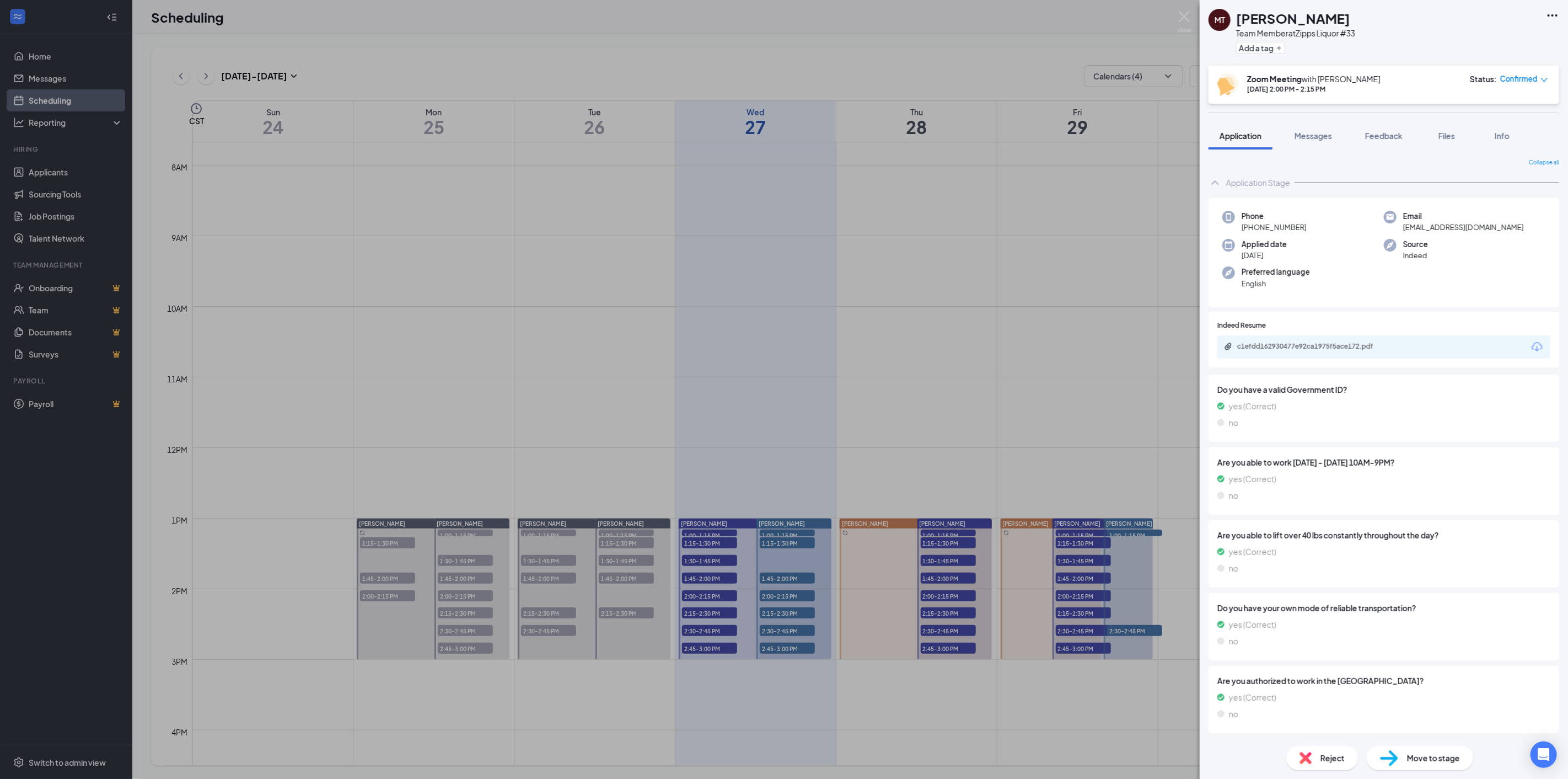
click at [1531, 342] on icon "Download" at bounding box center [1537, 347] width 13 height 13
click at [702, 620] on div "MT [PERSON_NAME] Team Member at Zipps Liquor #33 Add a tag Zoom Meeting with [P…" at bounding box center [784, 389] width 1568 height 779
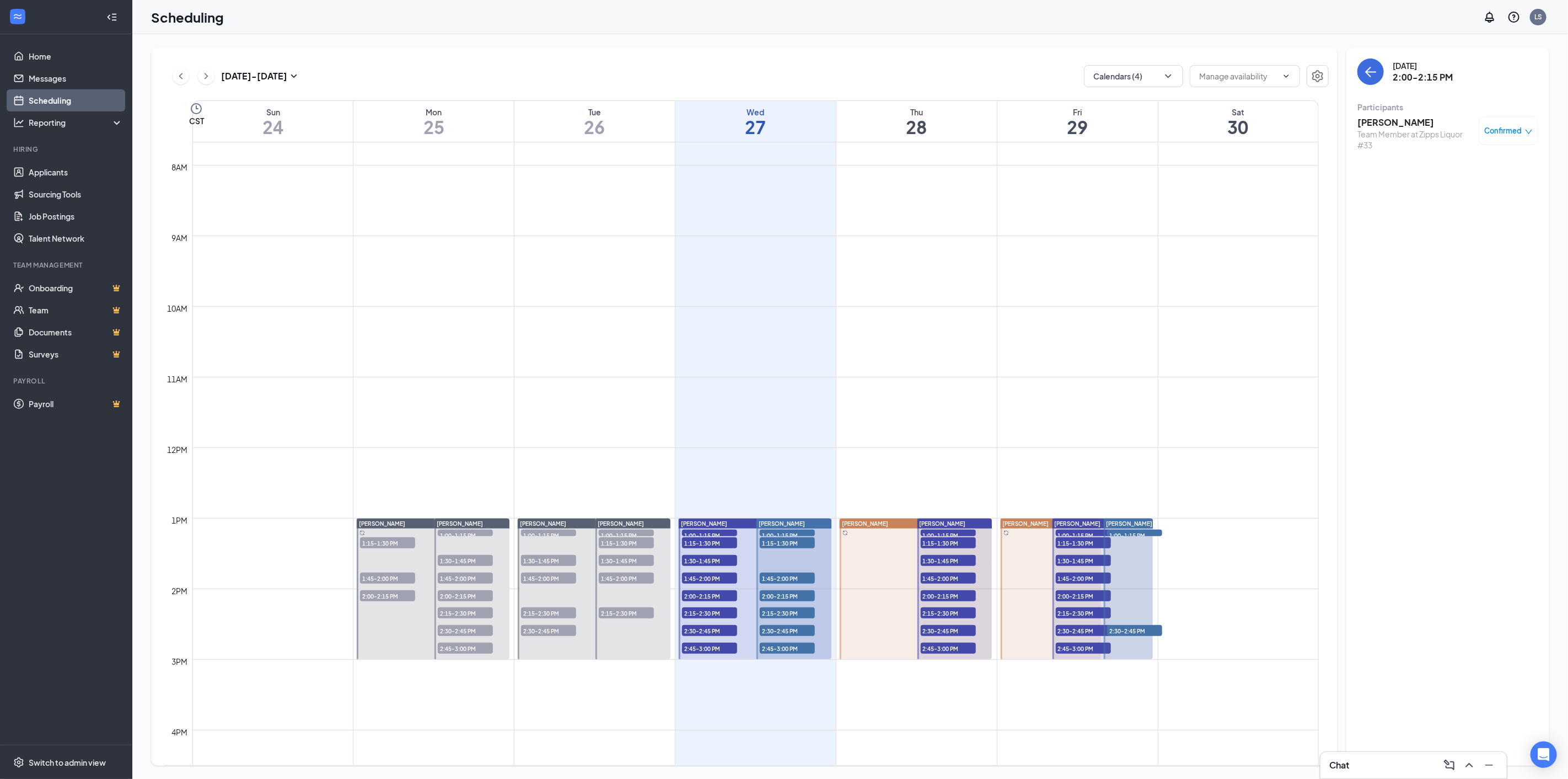
click at [701, 611] on span "2:15-2:30 PM" at bounding box center [709, 613] width 55 height 11
click at [1386, 124] on h3 "Shymecia Demar" at bounding box center [1415, 123] width 116 height 12
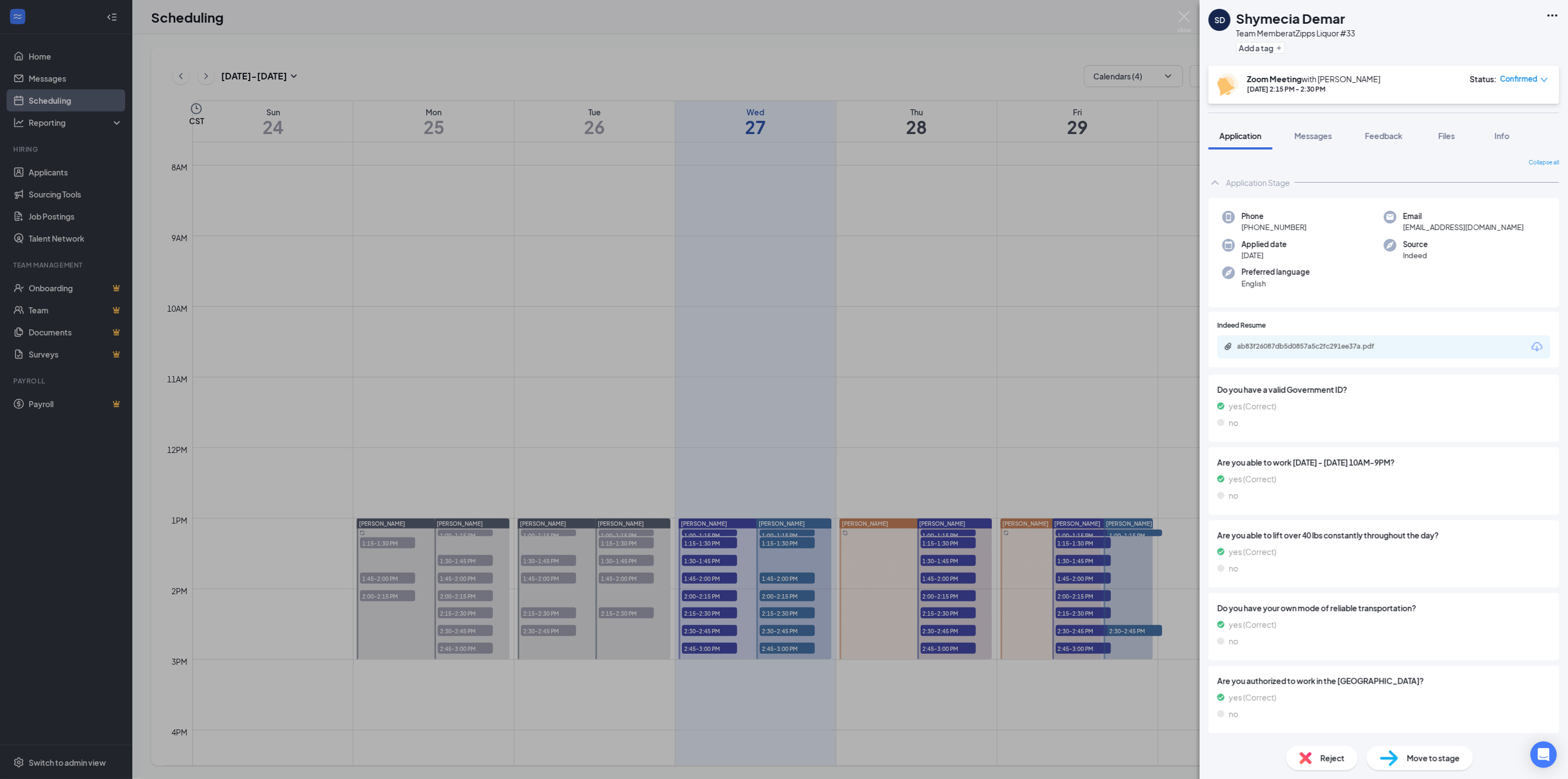
click at [1531, 345] on icon "Download" at bounding box center [1537, 347] width 13 height 13
click at [695, 638] on div "SD Shymecia Demar Team Member at Zipps Liquor #33 Add a tag Zoom Meeting with […" at bounding box center [784, 389] width 1568 height 779
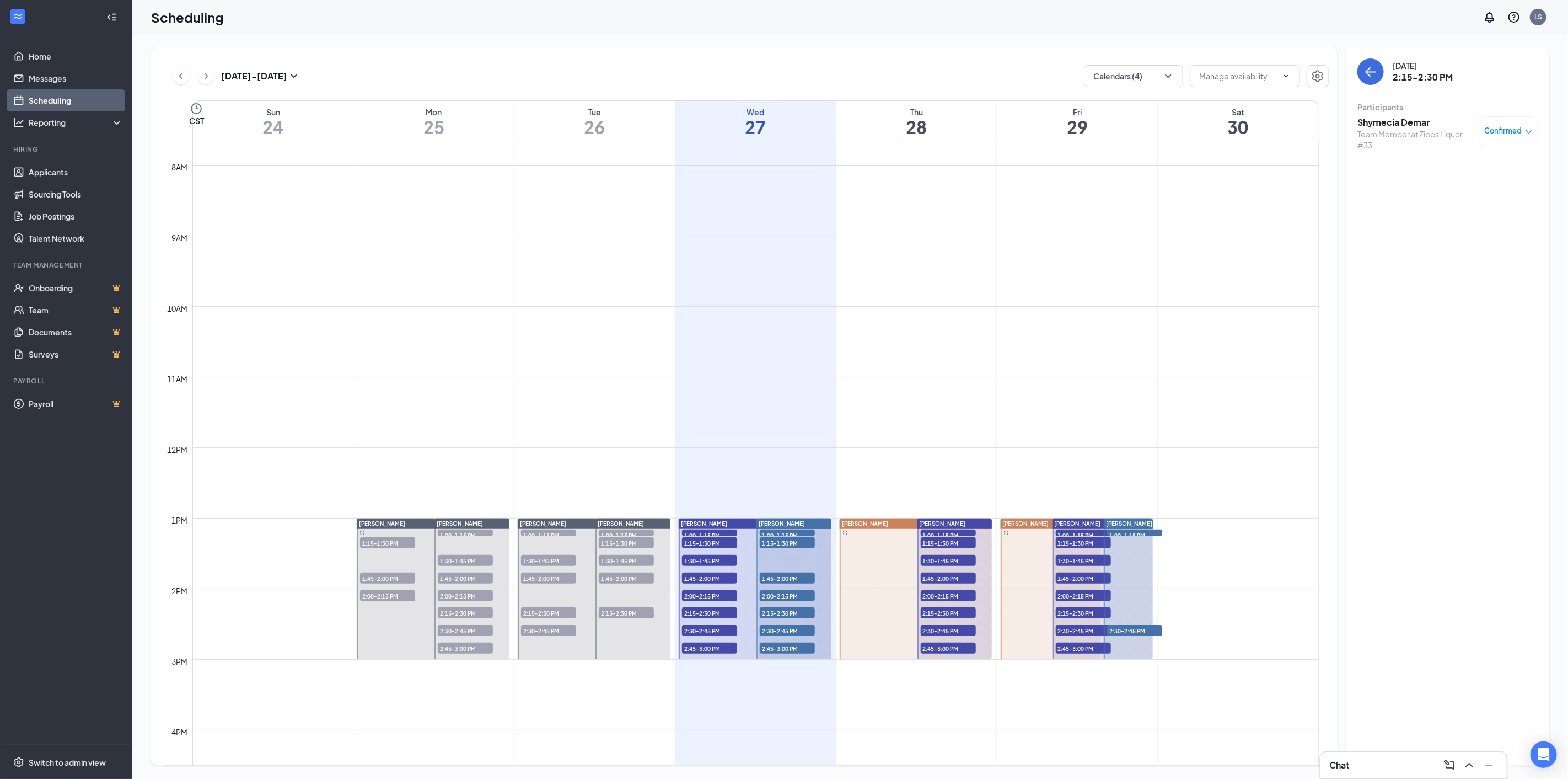
click at [693, 632] on span "2:30-2:45 PM" at bounding box center [709, 631] width 55 height 11
click at [1413, 124] on h3 "[PERSON_NAME]" at bounding box center [1415, 123] width 116 height 12
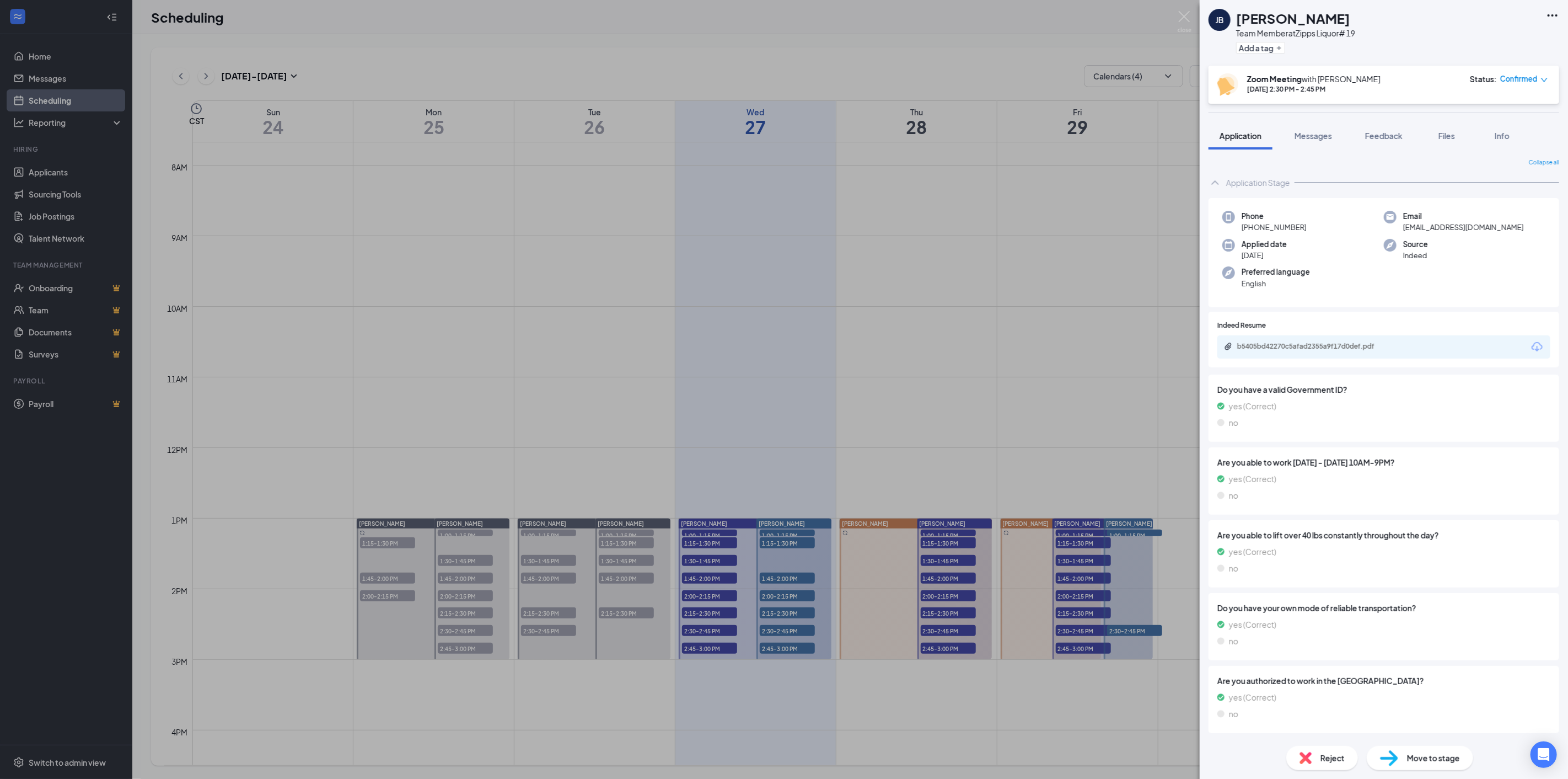
click at [1532, 349] on icon "Download" at bounding box center [1537, 347] width 11 height 10
click at [702, 649] on div "[PERSON_NAME] Team Member at Zipps Liquor# 19 Add a tag Zoom Meeting with [PERS…" at bounding box center [784, 389] width 1568 height 779
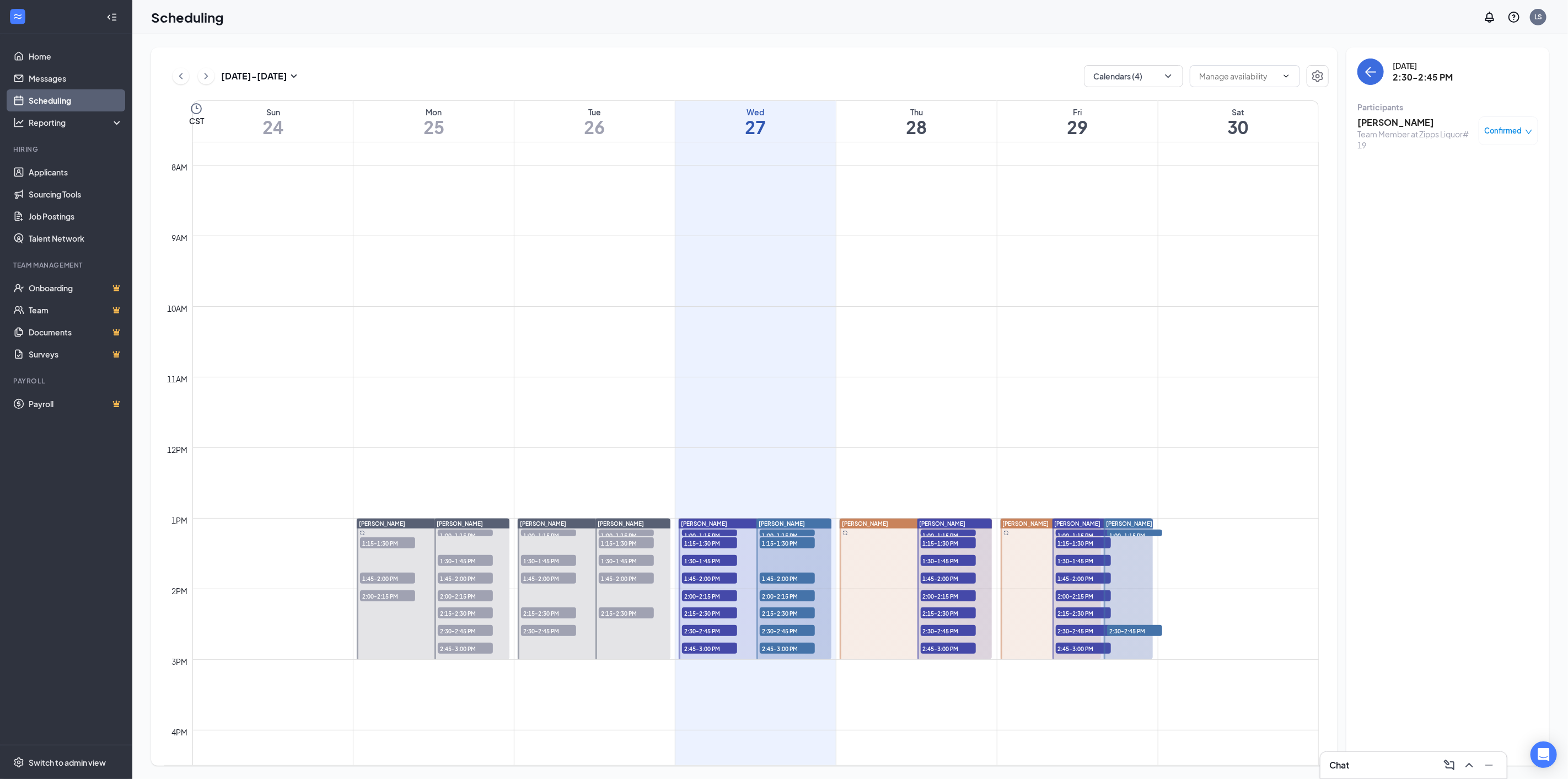
click at [693, 646] on span "2:45-3:00 PM" at bounding box center [709, 649] width 55 height 11
click at [1381, 128] on div "Team Member at Zipps Liquor #33" at bounding box center [1415, 139] width 116 height 22
click at [1386, 117] on h3 "[PERSON_NAME]" at bounding box center [1415, 123] width 116 height 12
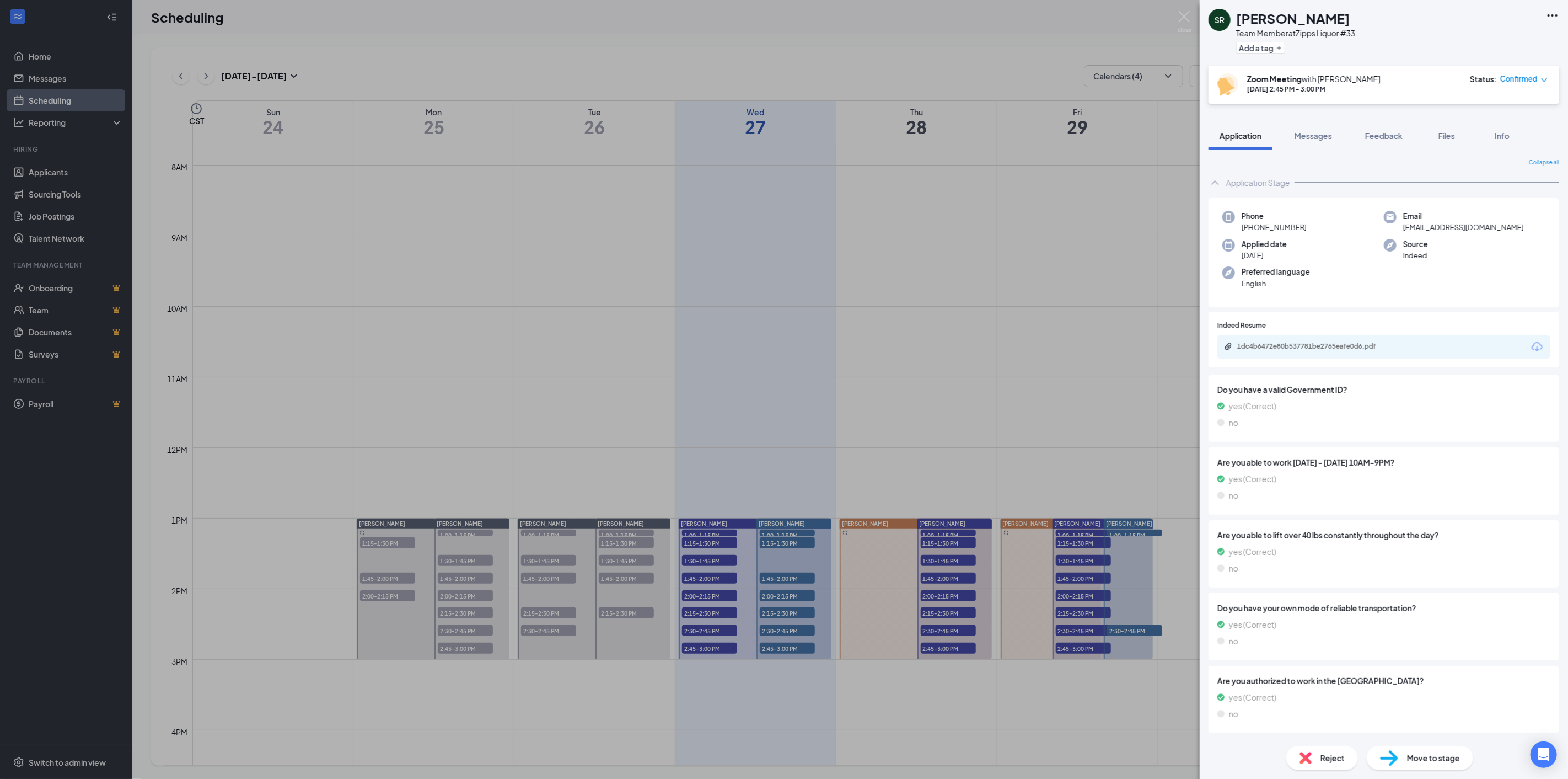
click at [1532, 345] on icon "Download" at bounding box center [1537, 347] width 11 height 10
click at [768, 533] on div "SR [PERSON_NAME] Team Member at Zipps Liquor #33 Add a tag Zoom Meeting with [P…" at bounding box center [784, 389] width 1568 height 779
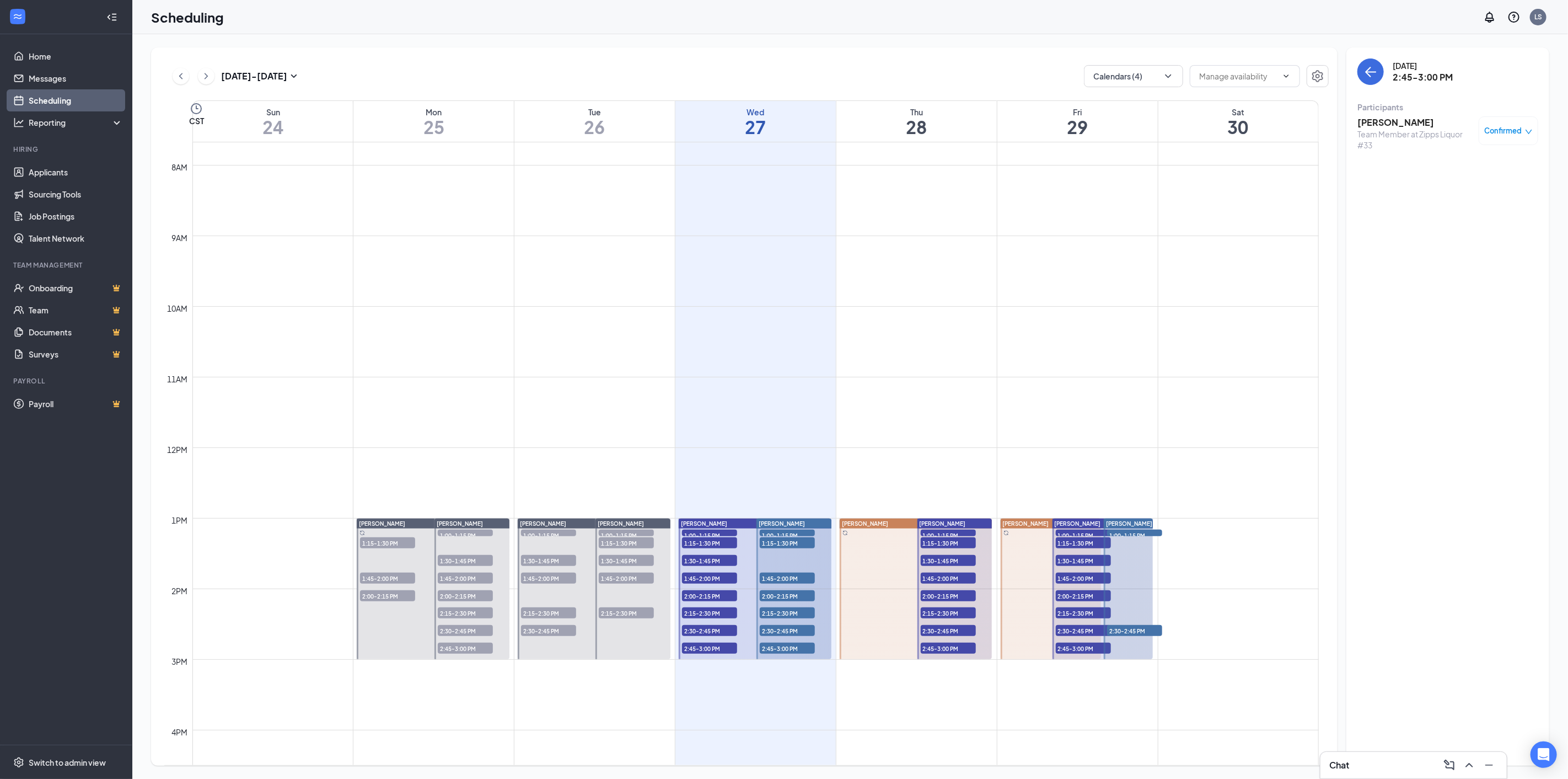
click at [768, 531] on span "1:00-1:15 PM" at bounding box center [787, 535] width 55 height 11
click at [1390, 119] on h3 "[PERSON_NAME]" at bounding box center [1415, 123] width 116 height 12
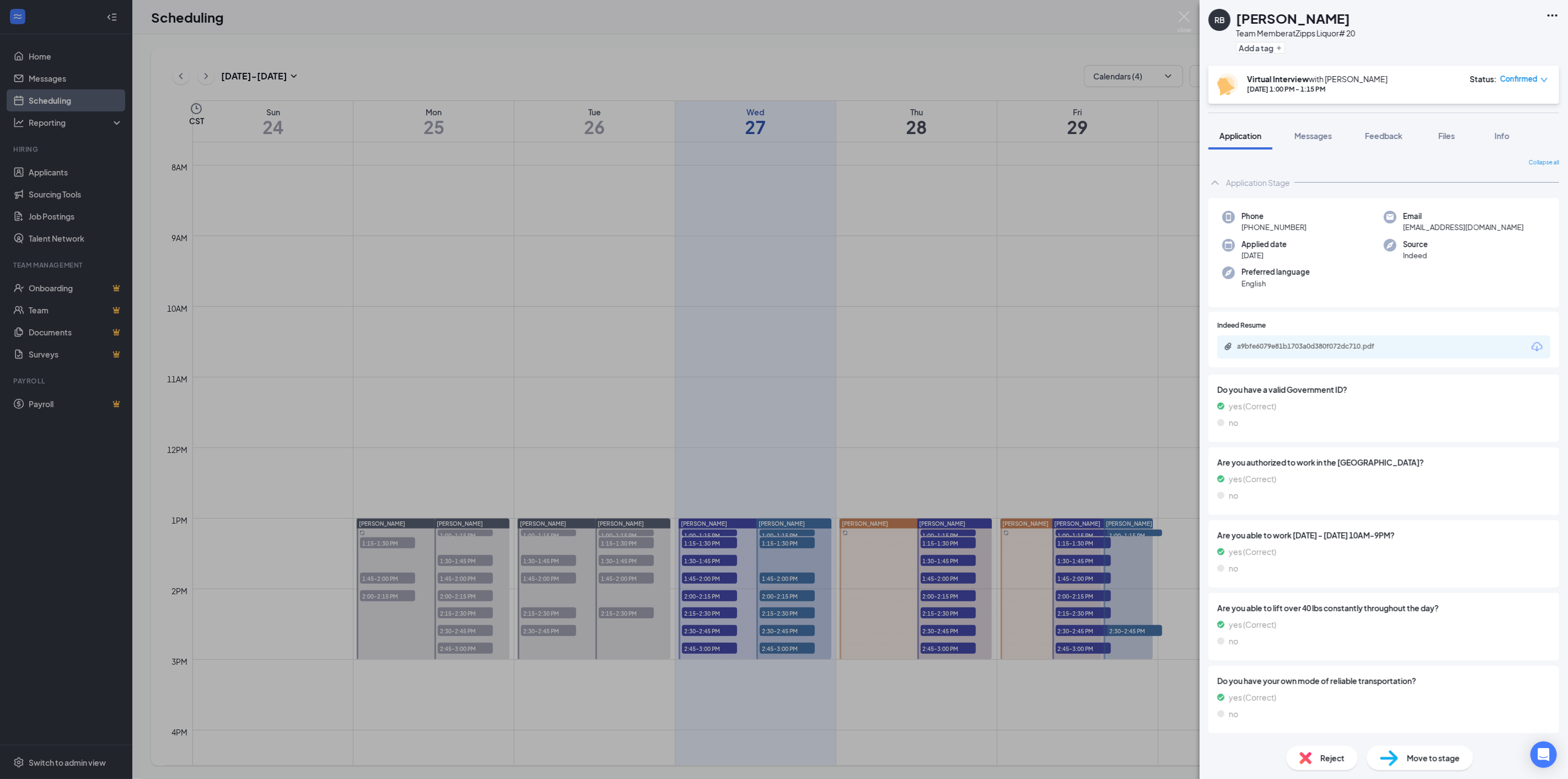
click at [1531, 345] on icon "Download" at bounding box center [1537, 347] width 13 height 13
click at [772, 538] on div "RB [PERSON_NAME] Team Member at Zipps Liquor# 20 Add a tag Virtual Interview wi…" at bounding box center [784, 389] width 1568 height 779
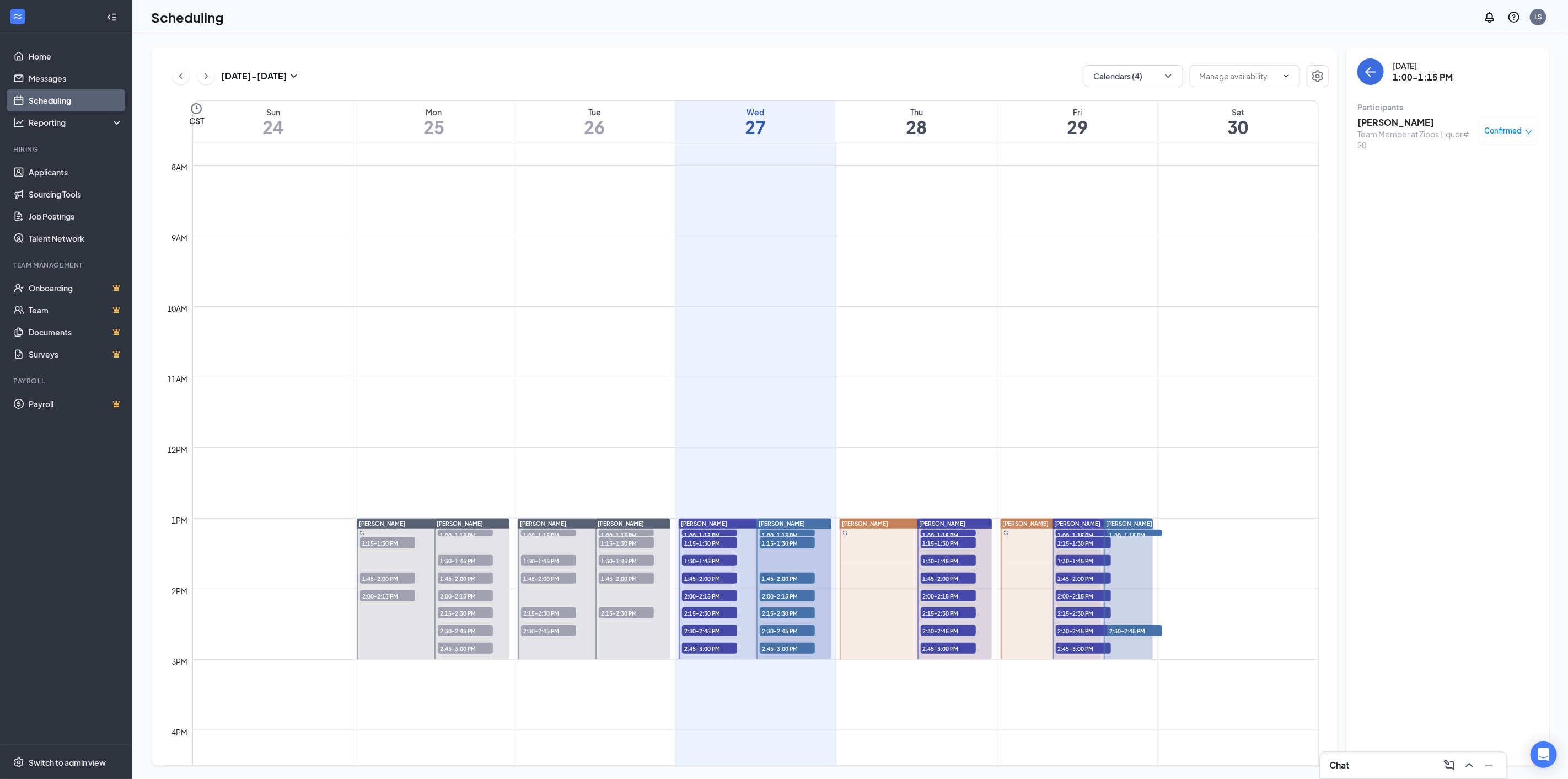
click at [763, 542] on span "1:15-1:30 PM" at bounding box center [787, 543] width 55 height 11
click at [1384, 118] on h3 "[PERSON_NAME]" at bounding box center [1415, 123] width 116 height 12
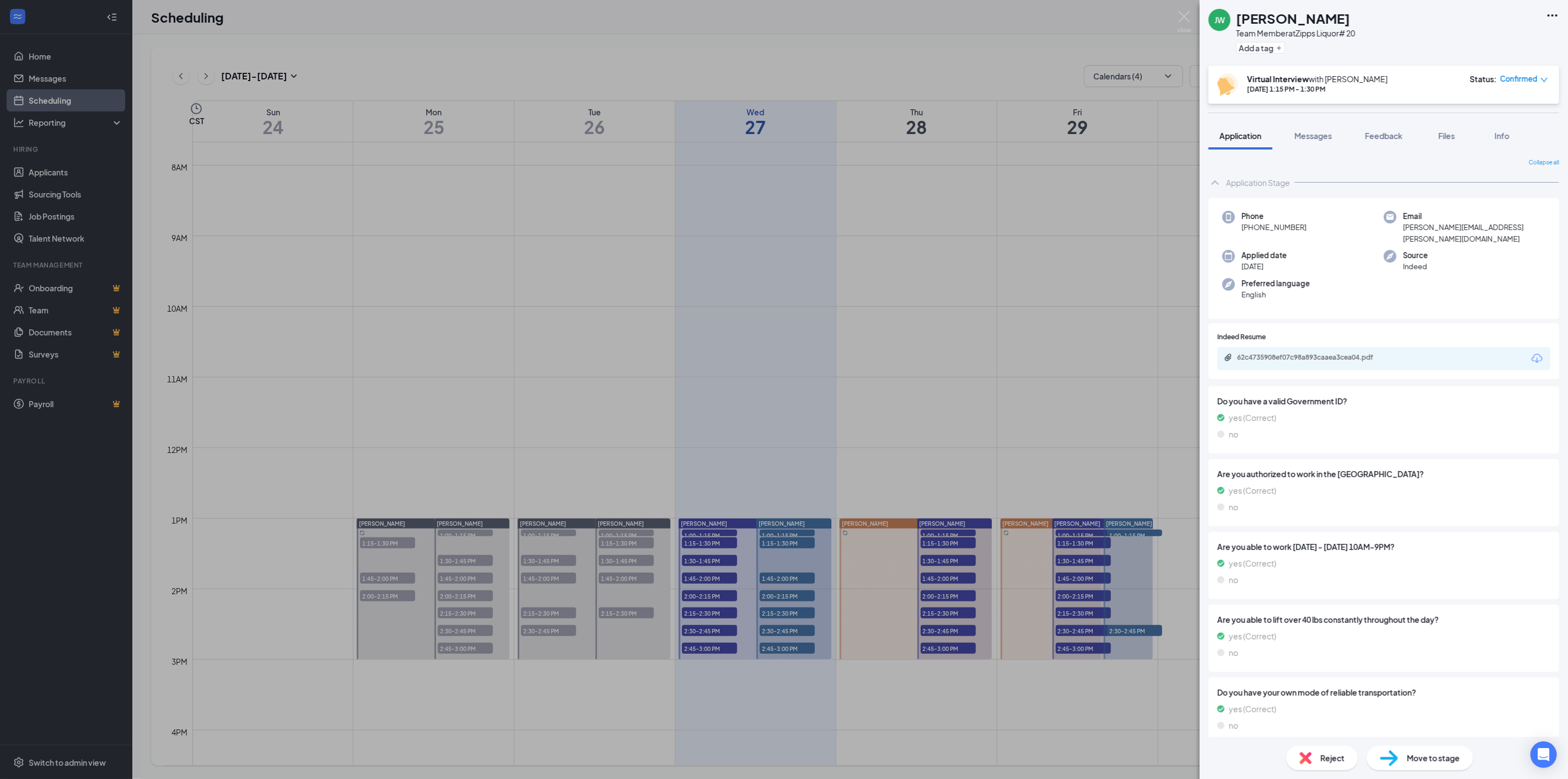
click at [1531, 352] on icon "Download" at bounding box center [1537, 358] width 13 height 13
click at [787, 578] on div "[PERSON_NAME] Team Member at Zipps Liquor# 20 Add a tag Virtual Interview with …" at bounding box center [784, 389] width 1568 height 779
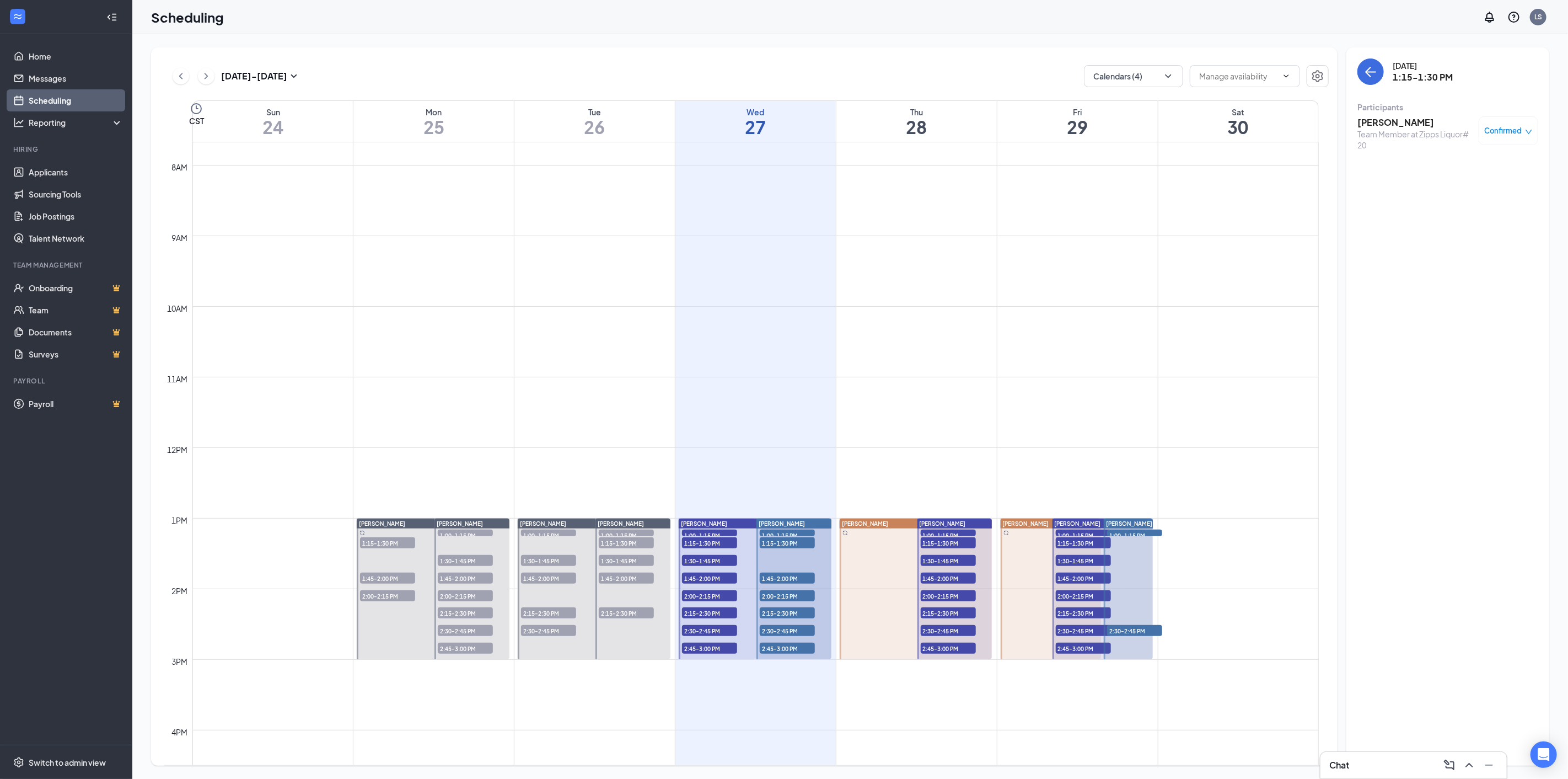
click at [787, 577] on span "1:45-2:00 PM" at bounding box center [787, 578] width 55 height 11
click at [1390, 120] on h3 "[PERSON_NAME]" at bounding box center [1415, 123] width 116 height 12
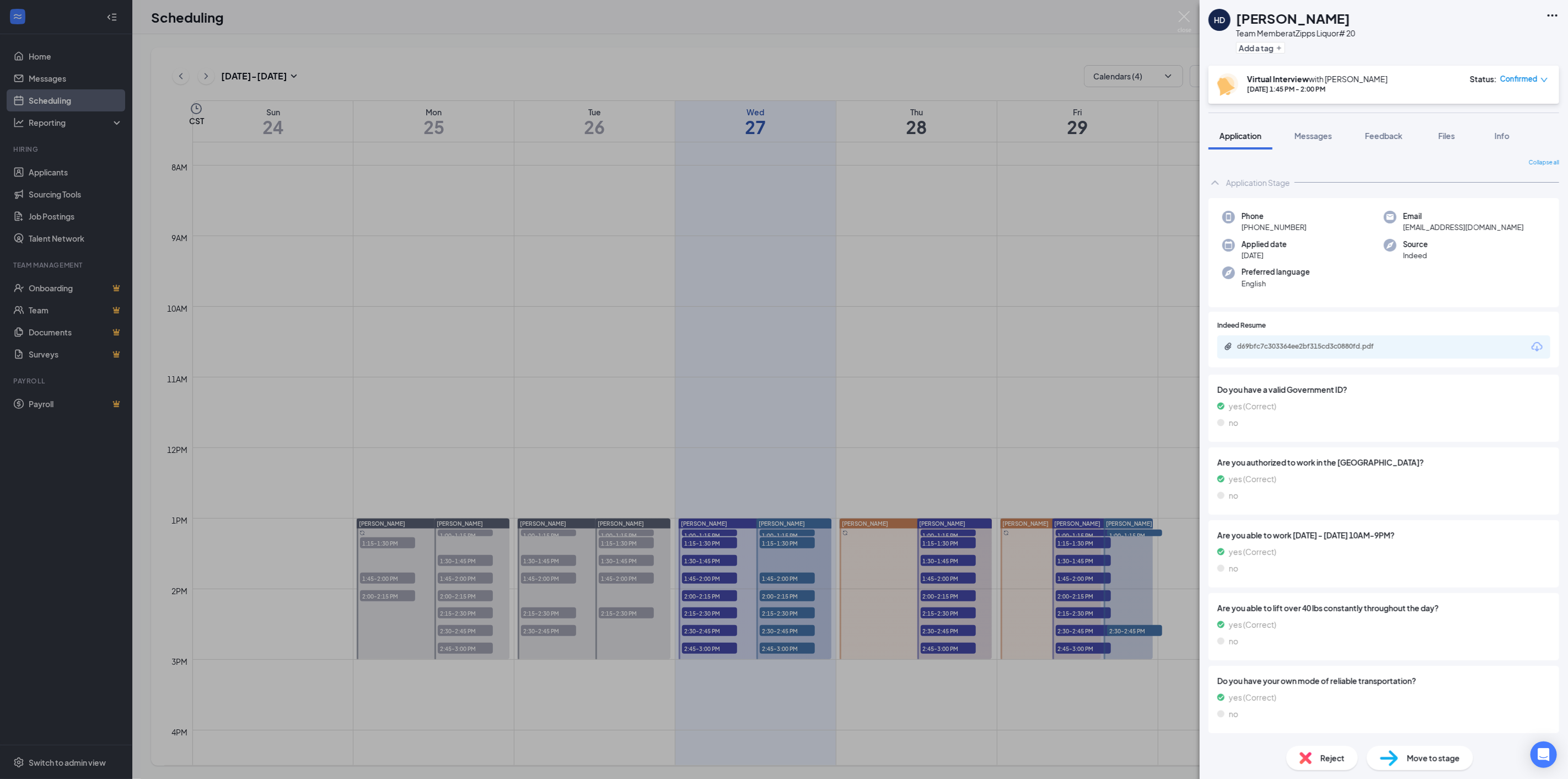
click at [1531, 346] on icon "Download" at bounding box center [1537, 347] width 13 height 13
click at [774, 592] on div "HD [PERSON_NAME] Team Member at Zipps Liquor# 20 Add a tag Virtual Interview wi…" at bounding box center [784, 389] width 1568 height 779
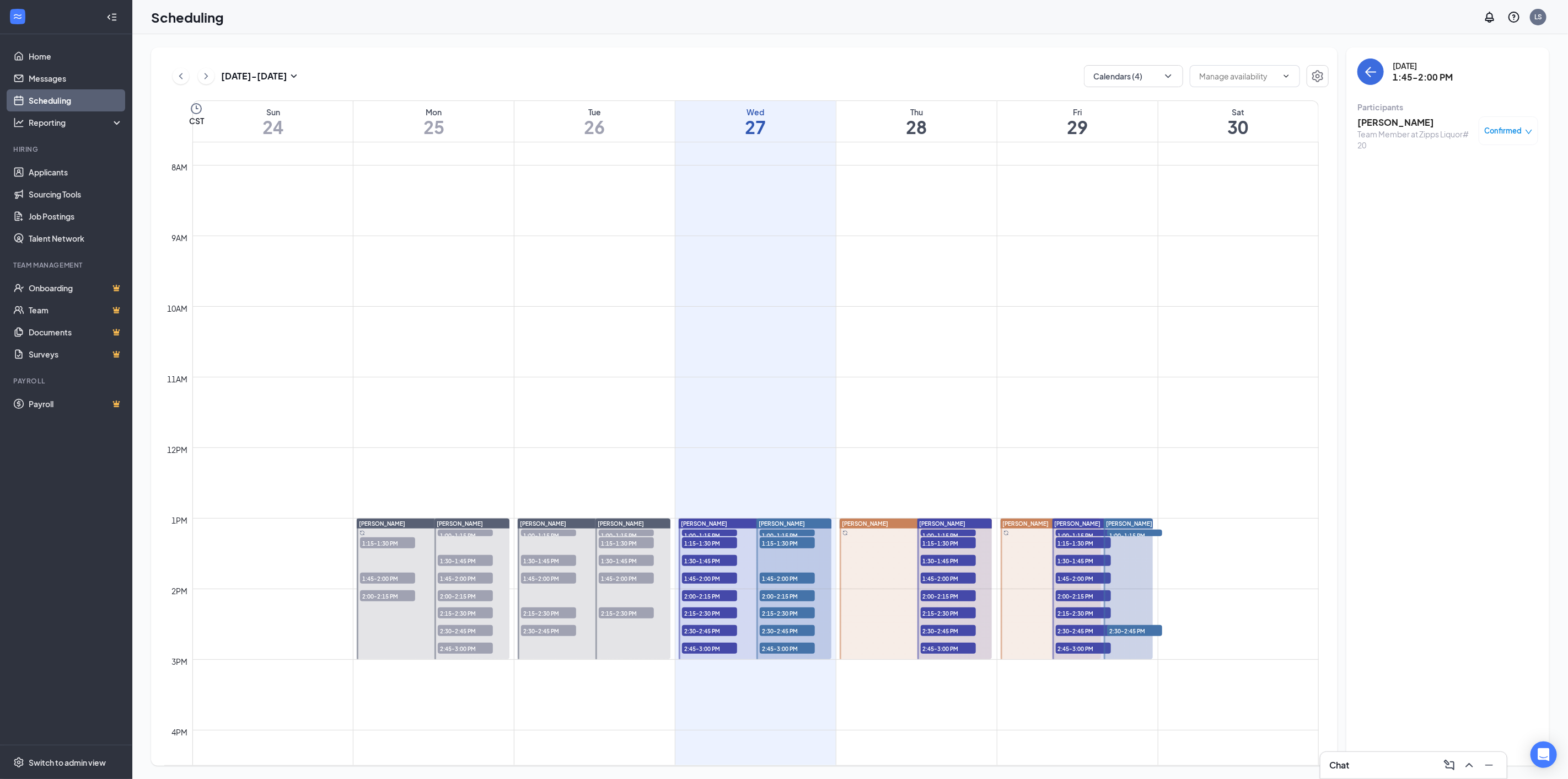
click at [769, 592] on span "2:00-2:15 PM" at bounding box center [787, 596] width 55 height 11
click at [1370, 124] on h3 "[PERSON_NAME]" at bounding box center [1415, 123] width 116 height 12
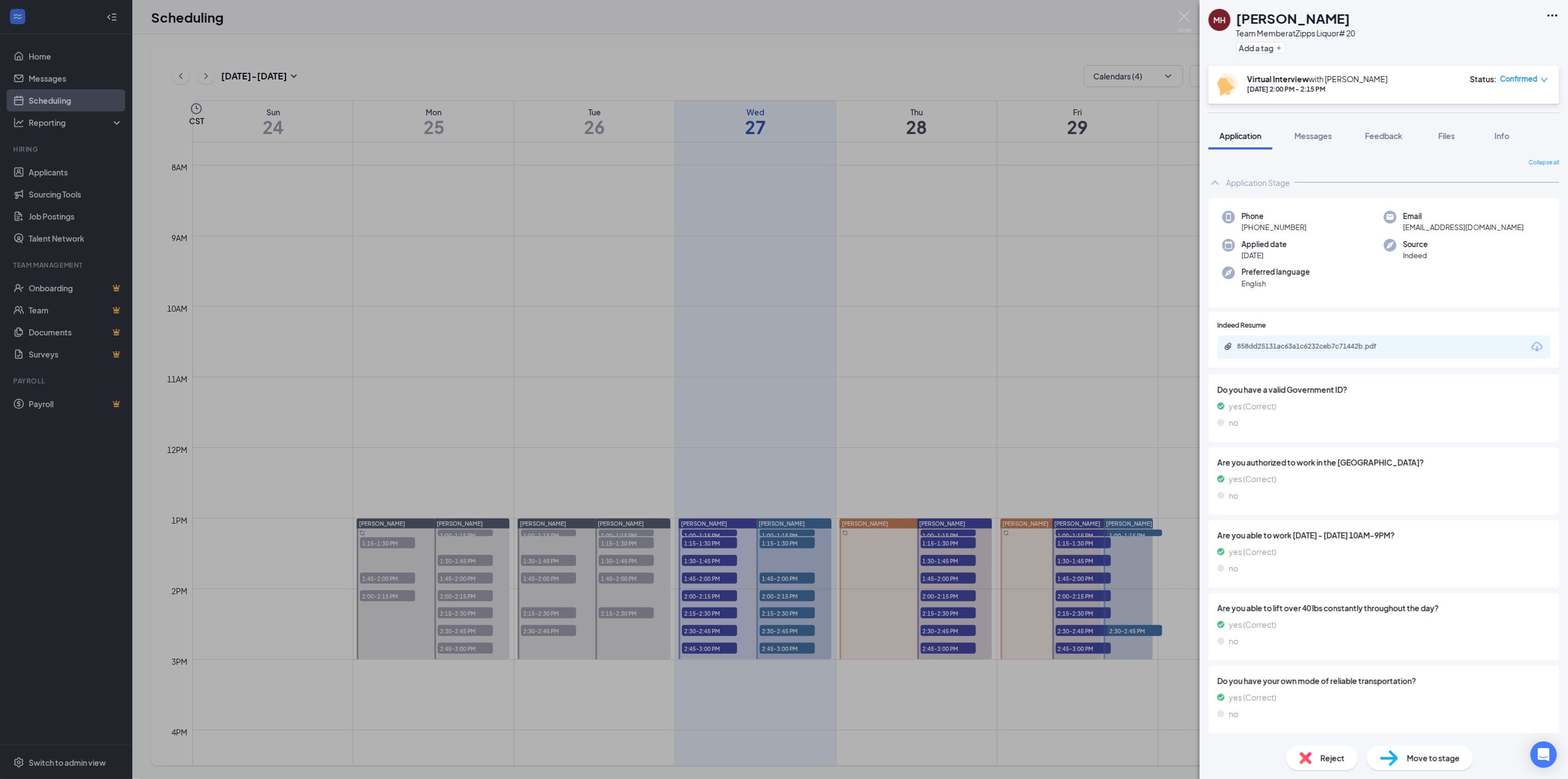
click at [1532, 343] on icon "Download" at bounding box center [1537, 347] width 11 height 10
click at [781, 616] on div "MH [PERSON_NAME] Team Member at Zipps Liquor# 20 Add a tag Virtual Interview wi…" at bounding box center [784, 389] width 1568 height 779
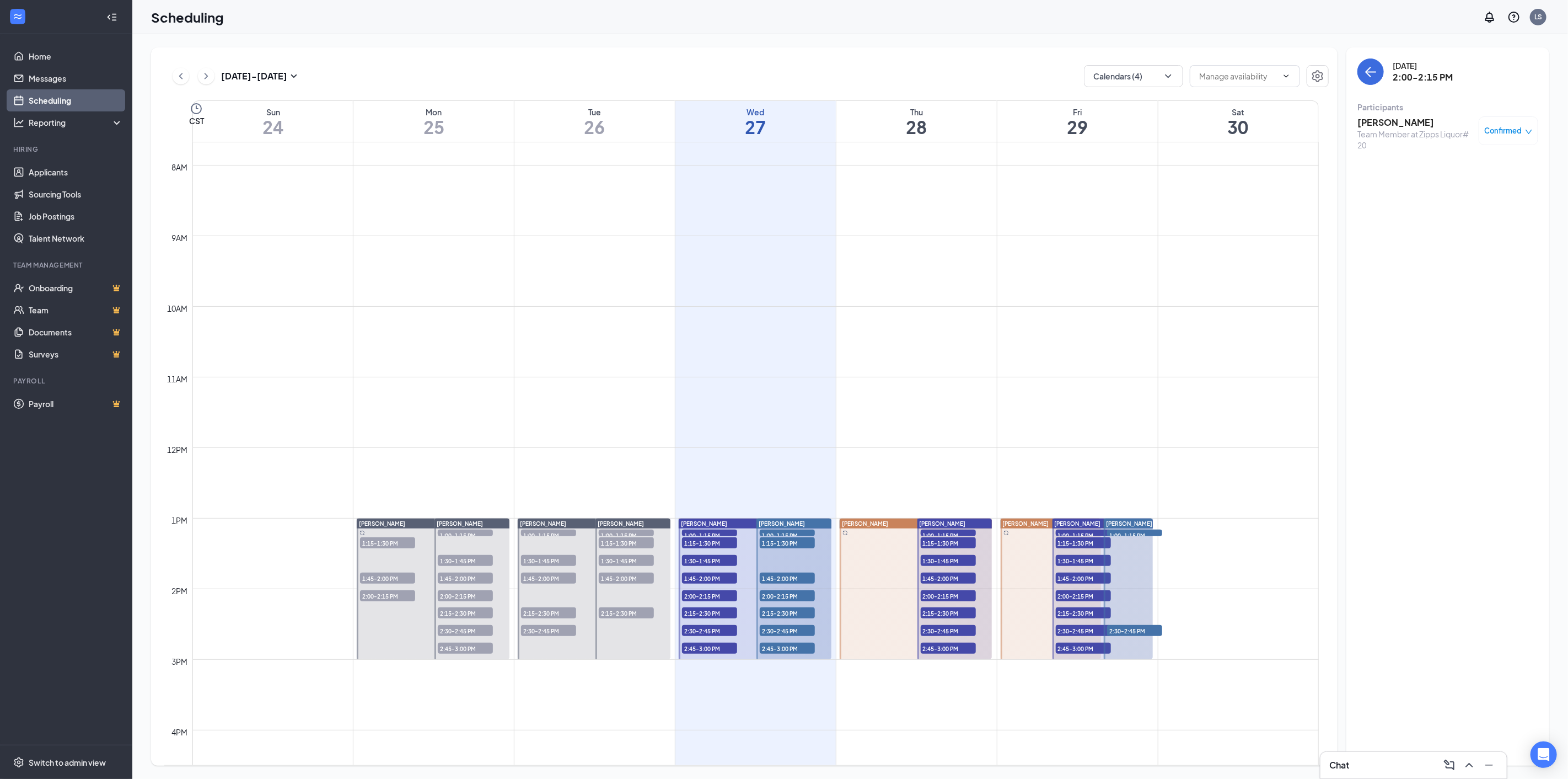
click at [769, 609] on span "2:15-2:30 PM" at bounding box center [787, 613] width 55 height 11
click at [1382, 120] on h3 "[PERSON_NAME]" at bounding box center [1415, 123] width 116 height 12
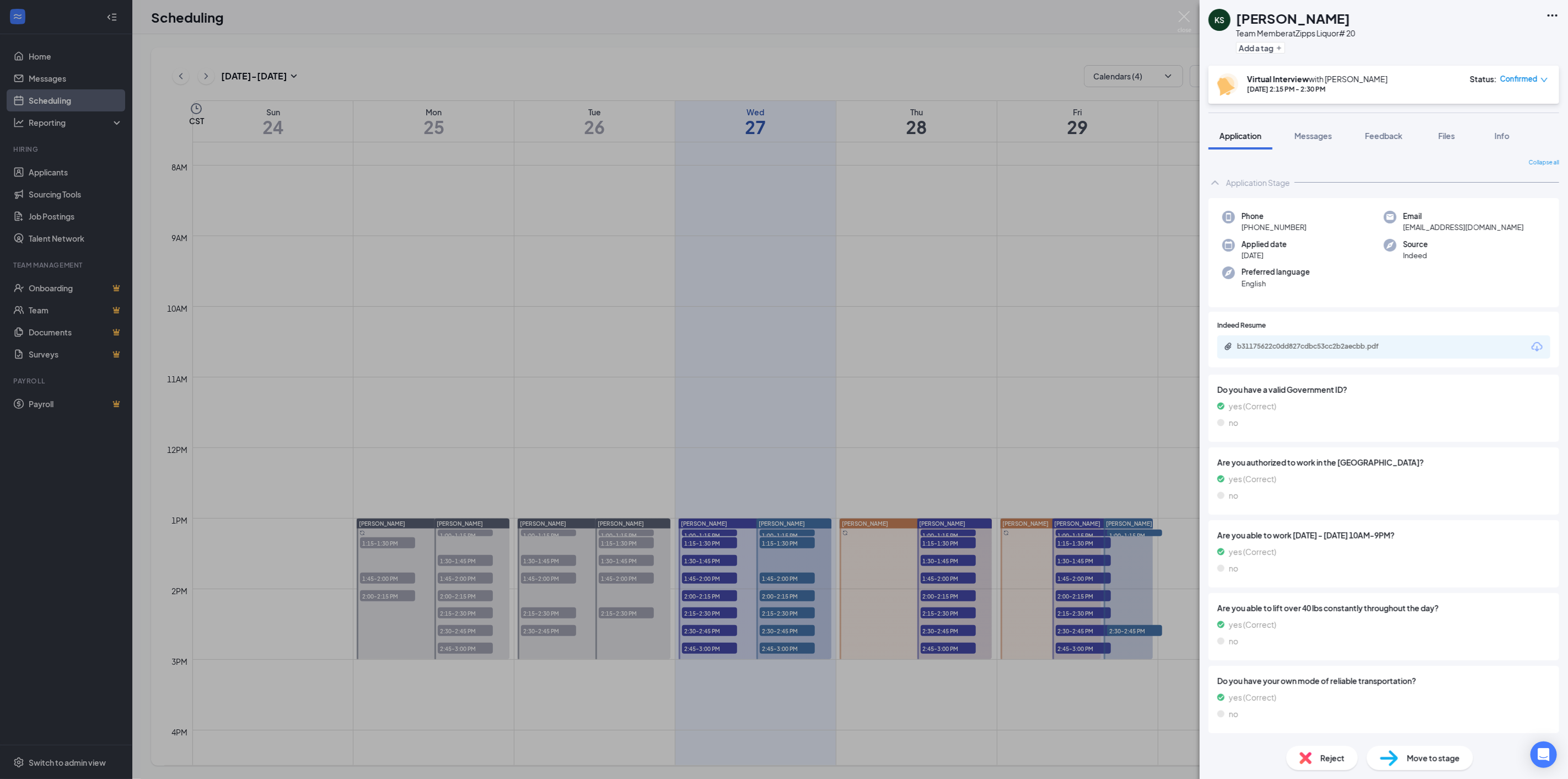
click at [1532, 344] on icon "Download" at bounding box center [1537, 347] width 11 height 10
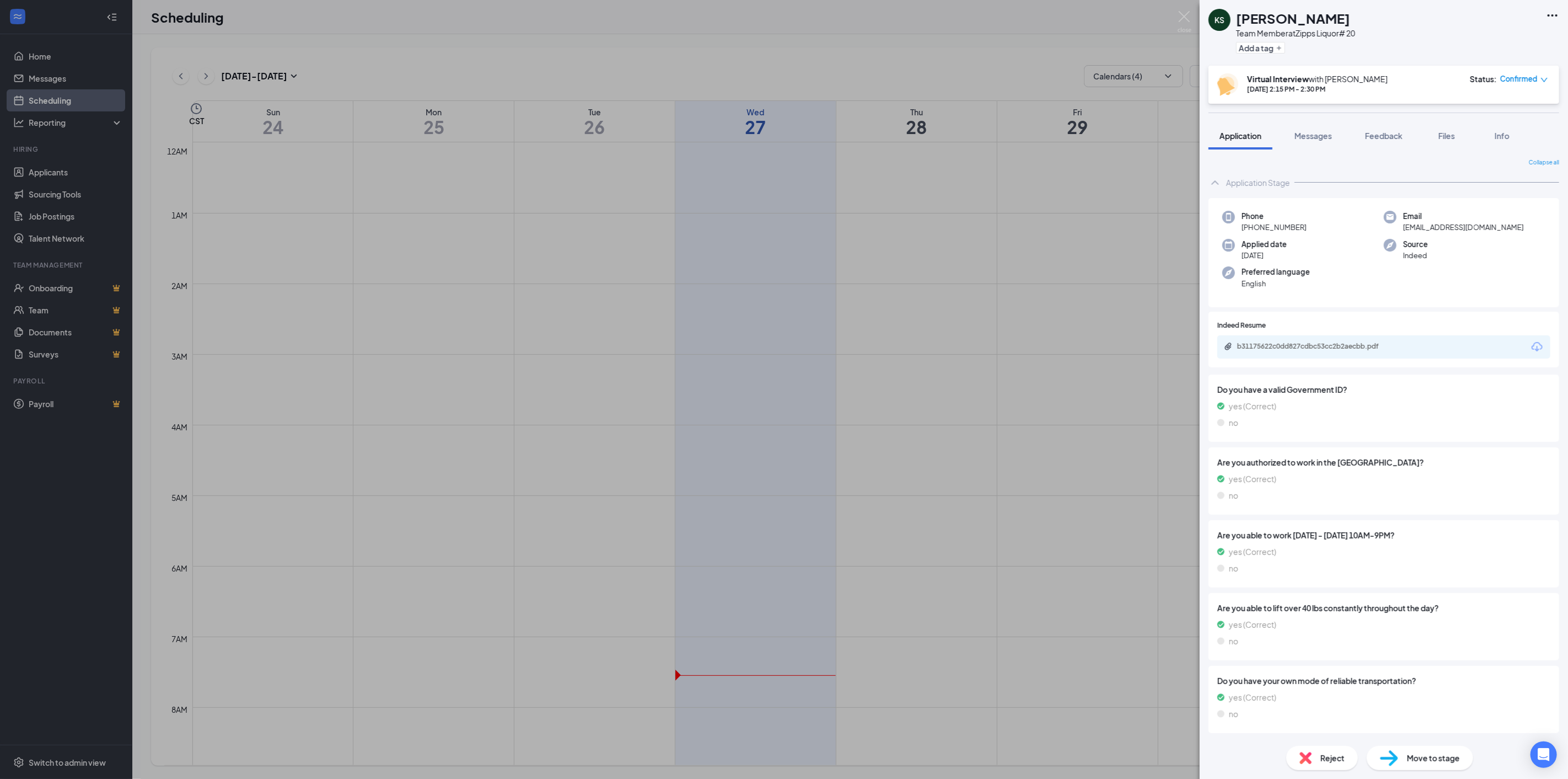
scroll to position [542, 0]
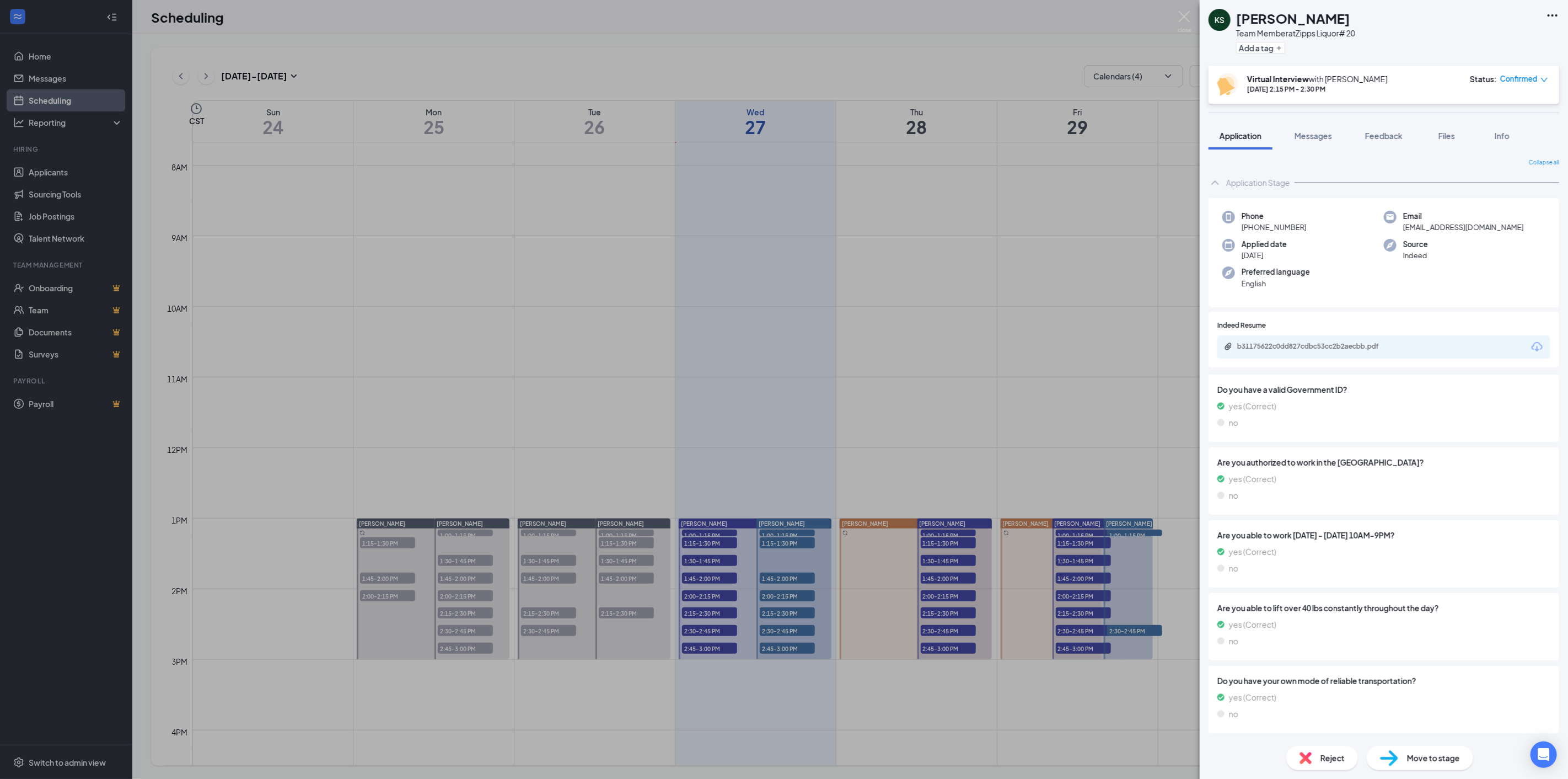
click at [774, 631] on div "KS Kandace Semien Team Member at Zipps Liquor# 20 Add a tag Virtual Interview w…" at bounding box center [784, 389] width 1568 height 779
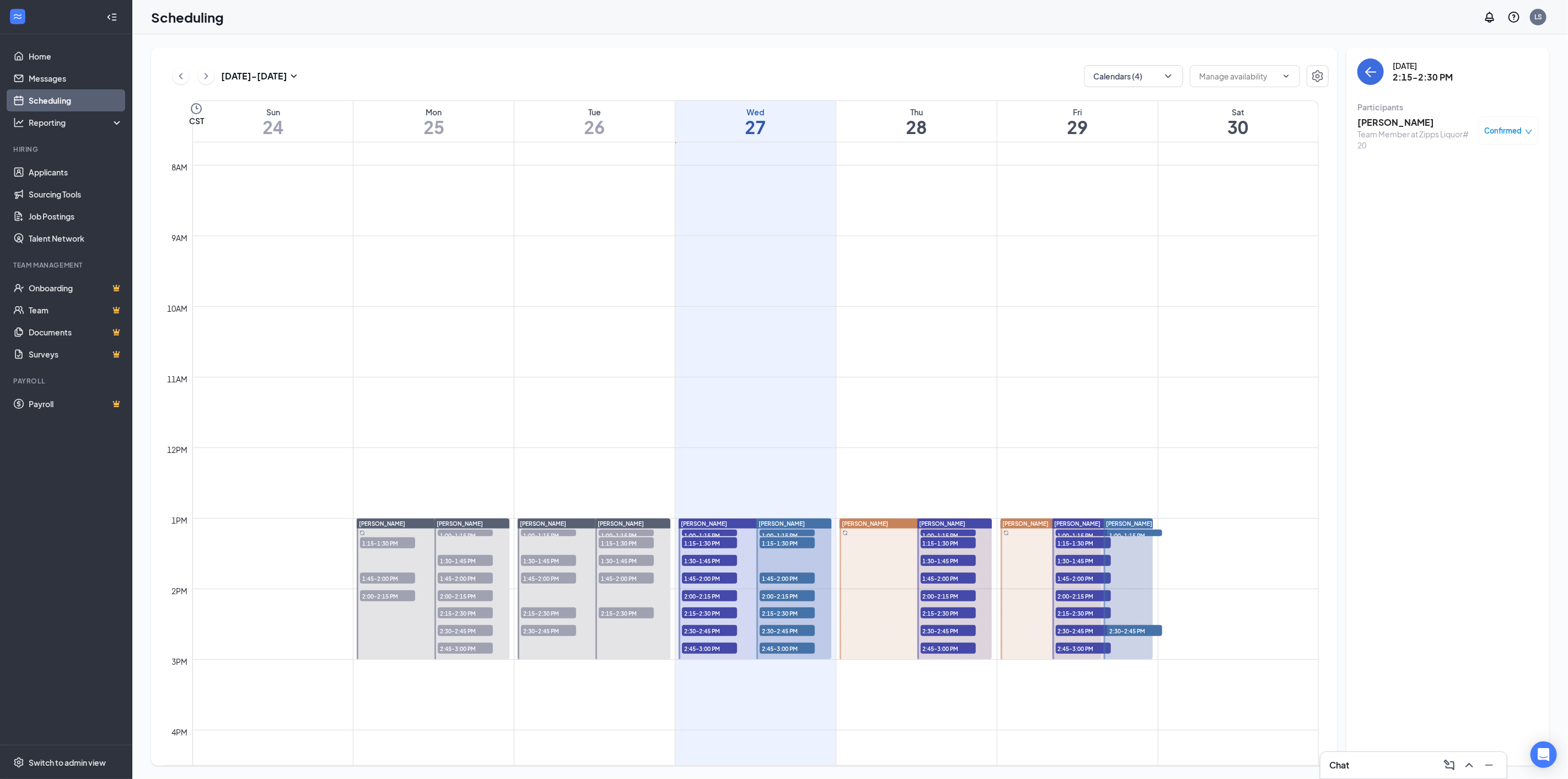
click at [783, 631] on span "2:30-2:45 PM" at bounding box center [787, 631] width 55 height 11
click at [1388, 125] on h3 "Marshall Edwards" at bounding box center [1415, 128] width 116 height 24
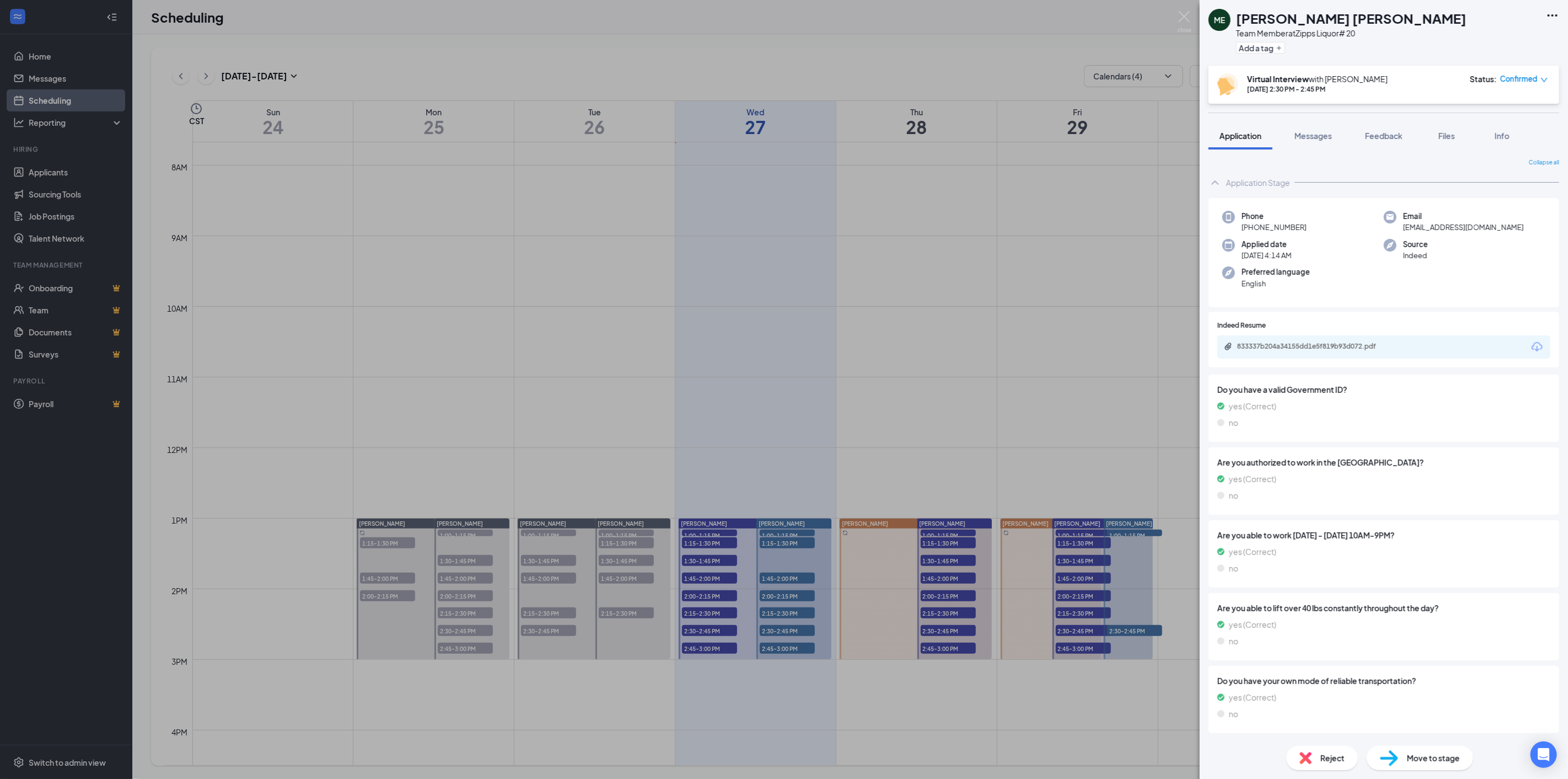
click at [1533, 345] on icon "Download" at bounding box center [1537, 347] width 11 height 10
click at [765, 648] on div "ME Marshall Edwards Team Member at Zipps Liquor# 20 Add a tag Virtual Interview…" at bounding box center [784, 389] width 1568 height 779
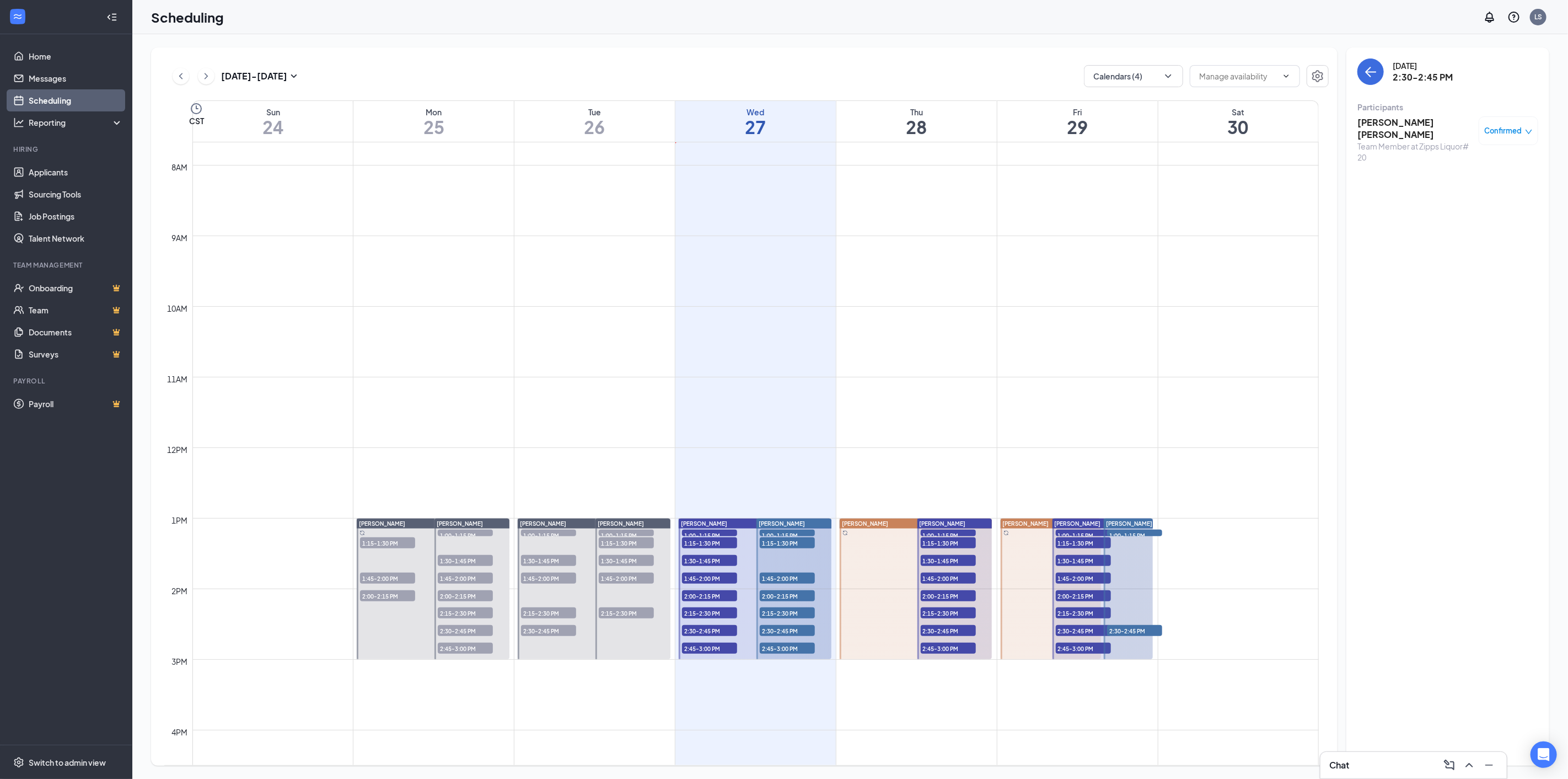
click at [782, 647] on span "2:45-3:00 PM" at bounding box center [787, 649] width 55 height 11
click at [1388, 125] on h3 "Destiny Mincey" at bounding box center [1415, 123] width 116 height 12
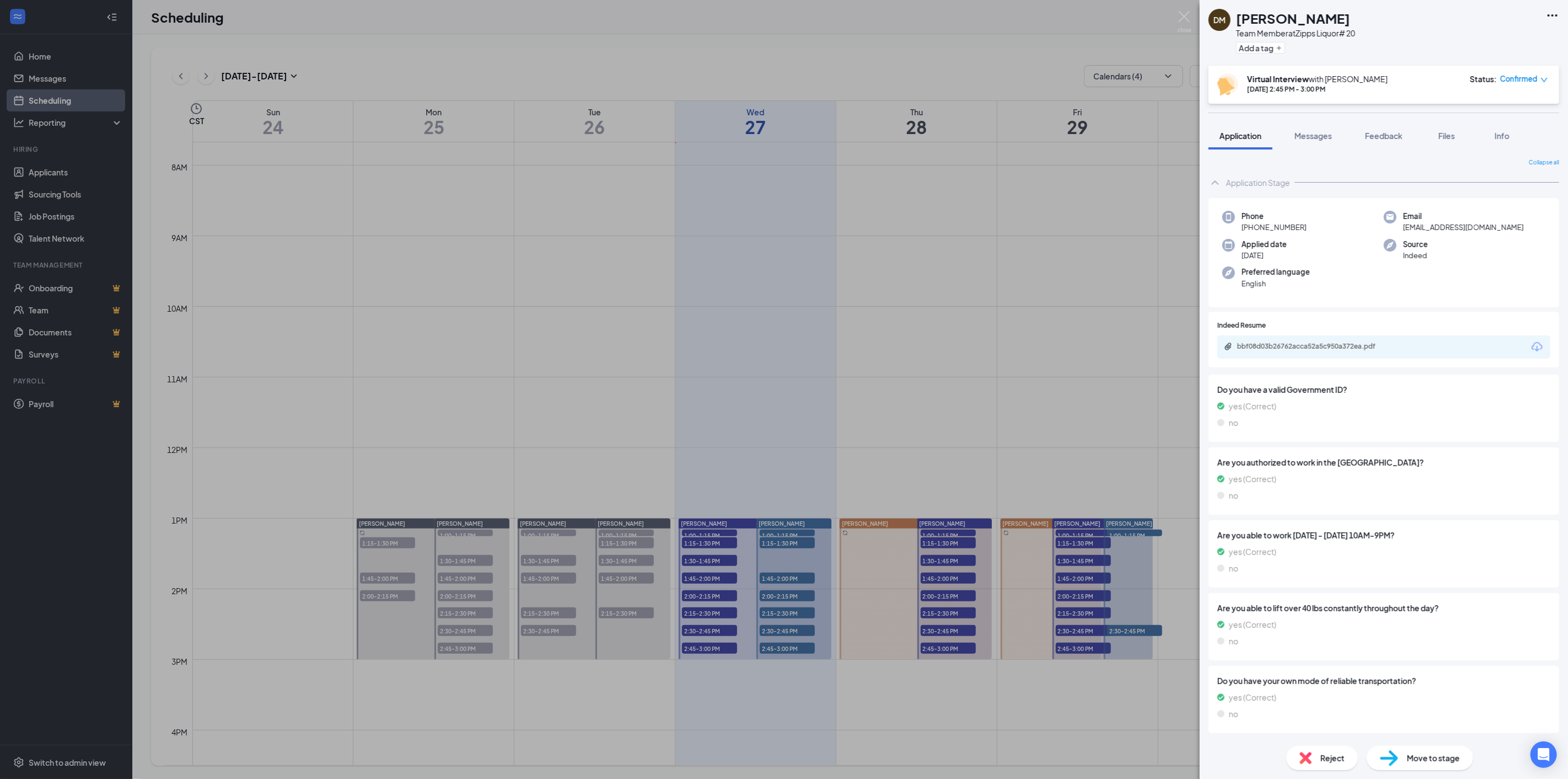
click at [1531, 345] on icon "Download" at bounding box center [1537, 347] width 13 height 13
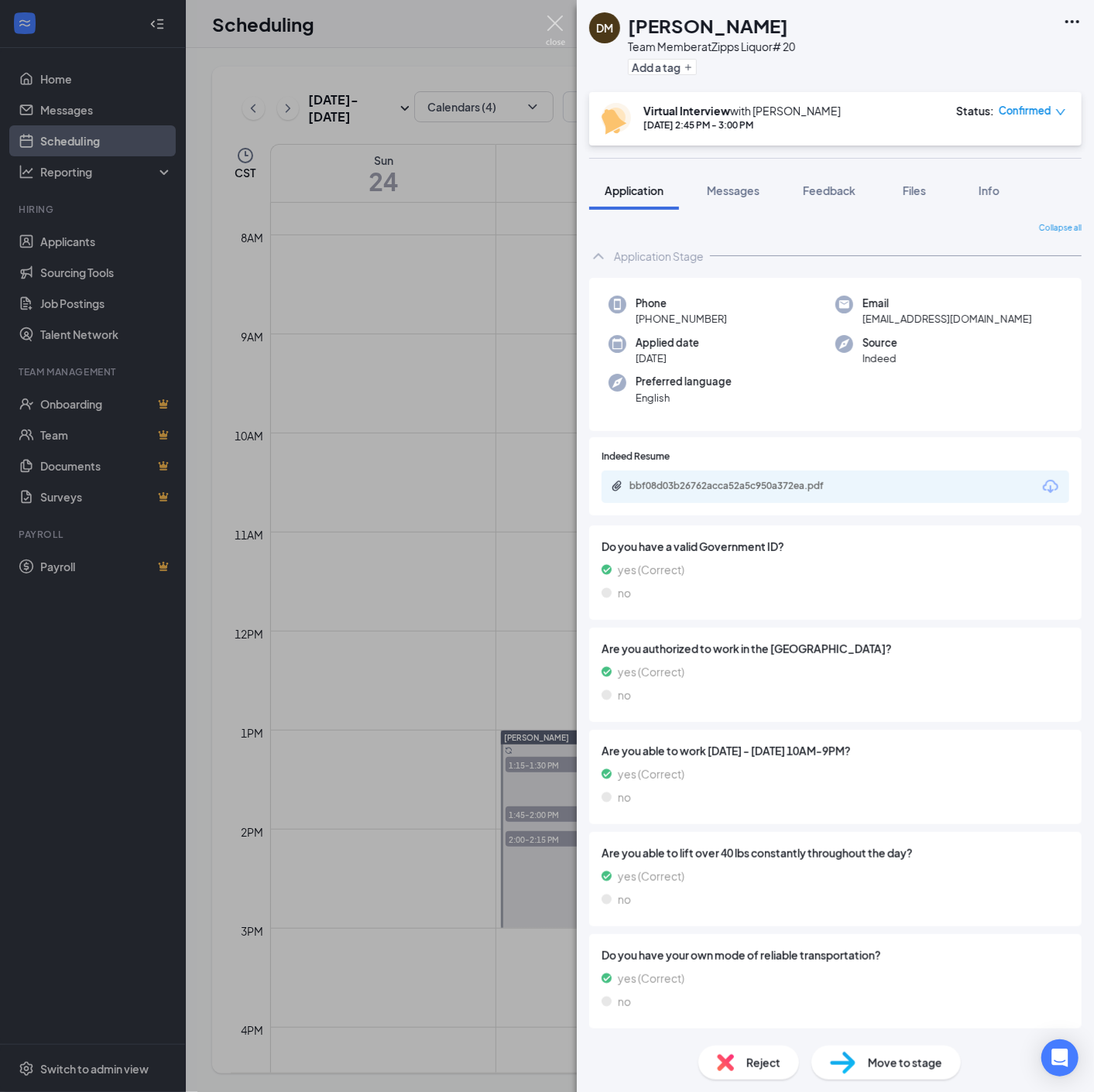
drag, startPoint x: 547, startPoint y: 22, endPoint x: 429, endPoint y: 26, distance: 118.1
click at [547, 23] on img at bounding box center [556, 30] width 19 height 30
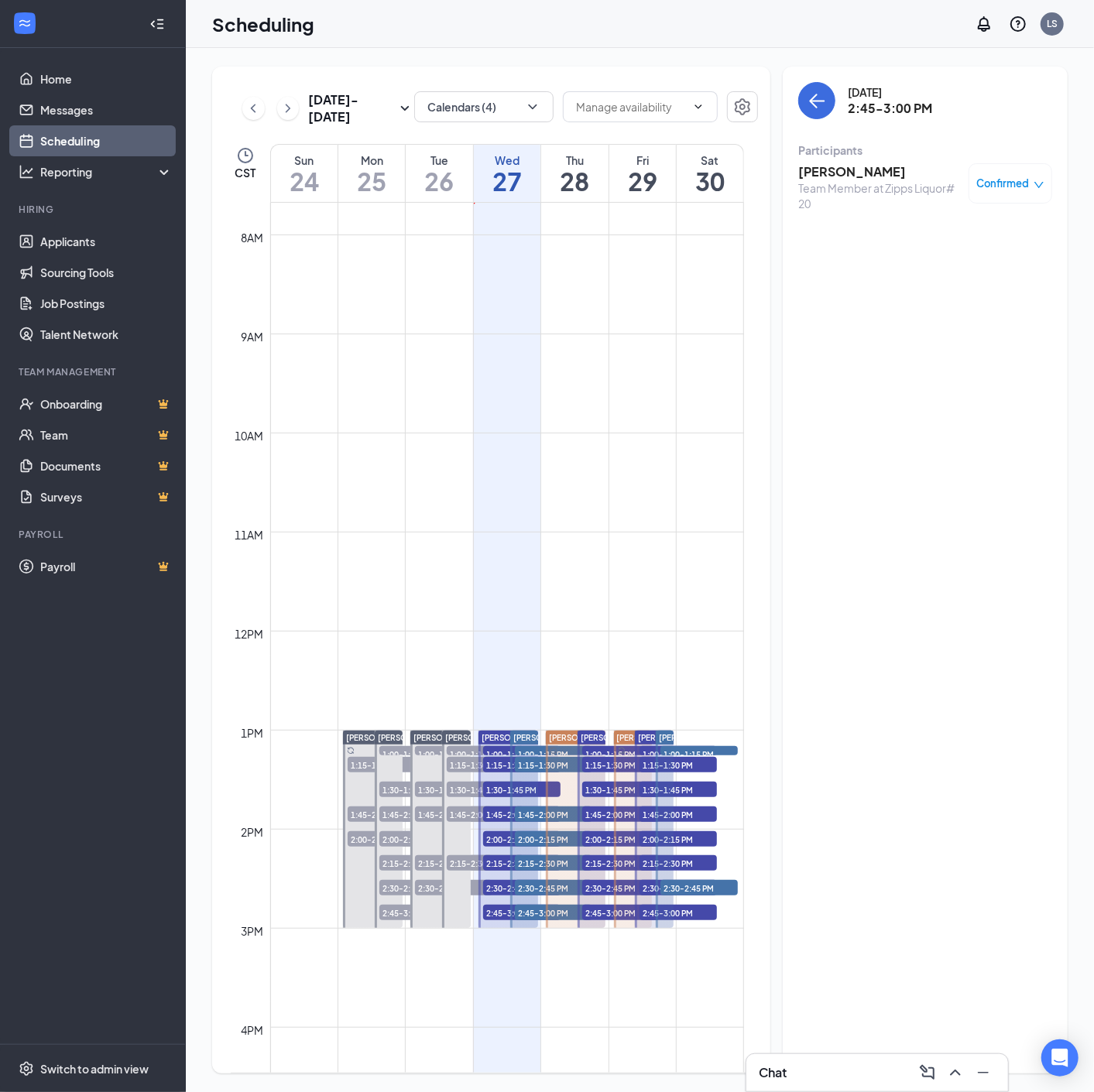
click at [148, 23] on div at bounding box center [157, 24] width 31 height 31
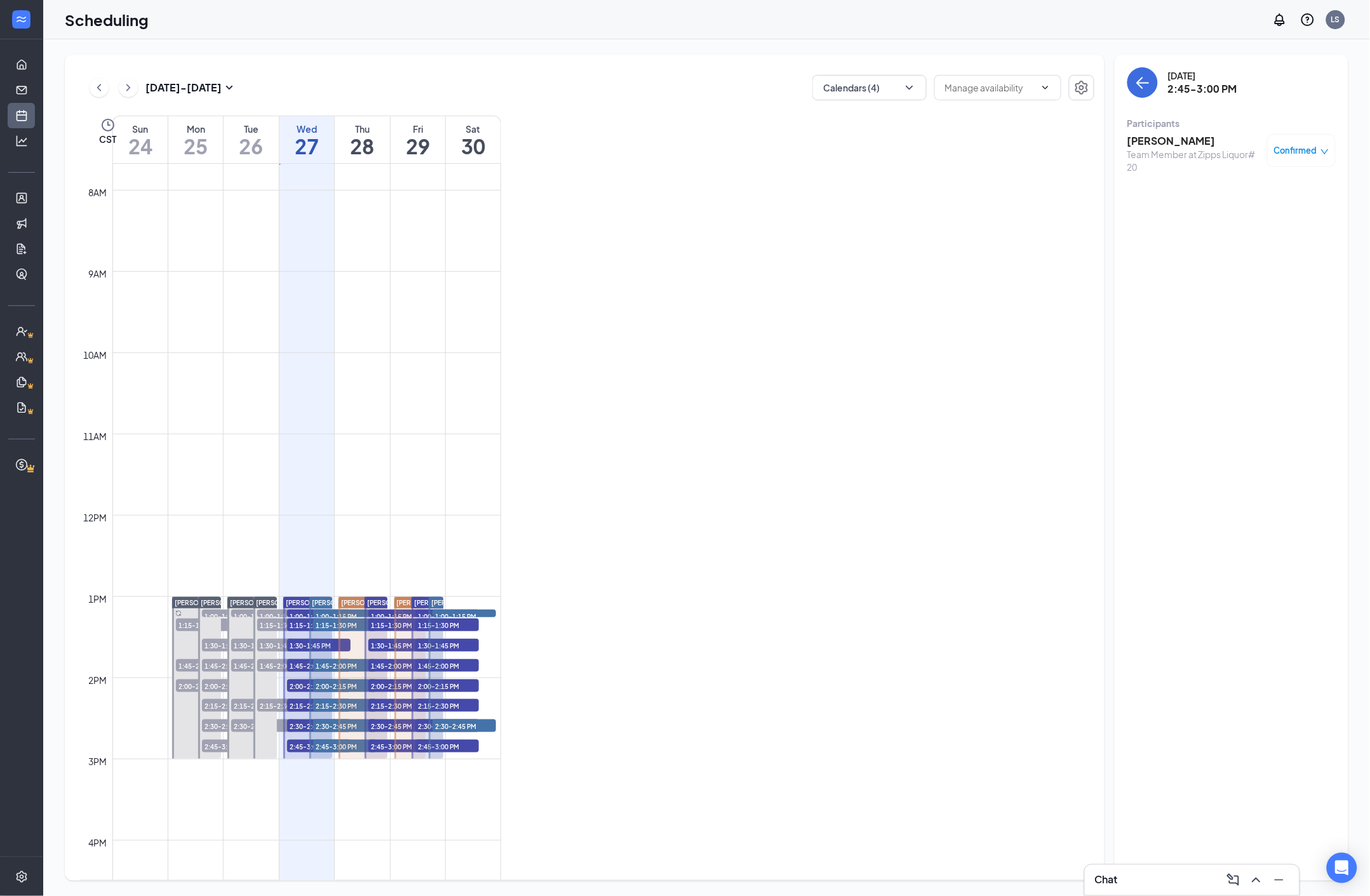
click at [1107, 22] on div "Scheduling LS" at bounding box center [706, 20] width 1327 height 40
click at [291, 615] on tr "Joel Nava 1:15-1:30 PM 1 1:45-2:00 PM 1 2:00-2:15 PM 1 Ruben Limon 1:00-1:15 PM…" at bounding box center [290, 515] width 421 height 1952
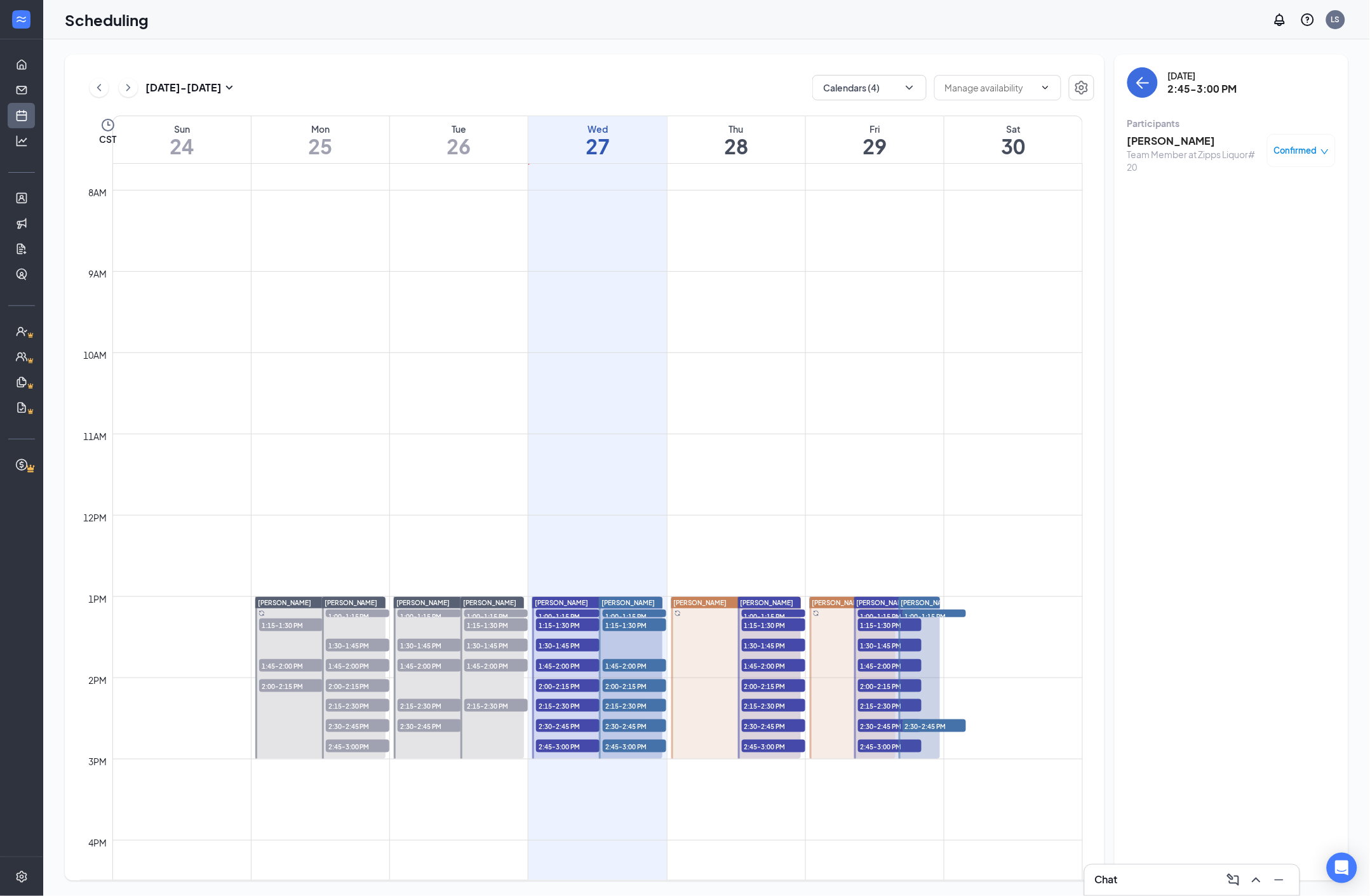
click at [544, 614] on span "1:00-1:15 PM" at bounding box center [567, 616] width 63 height 13
drag, startPoint x: 566, startPoint y: 627, endPoint x: 858, endPoint y: 524, distance: 309.6
click at [566, 627] on span "1:15-1:30 PM" at bounding box center [567, 625] width 63 height 13
drag, startPoint x: 582, startPoint y: 642, endPoint x: 591, endPoint y: 638, distance: 9.8
click at [582, 642] on span "1:30-1:45 PM" at bounding box center [567, 646] width 63 height 13
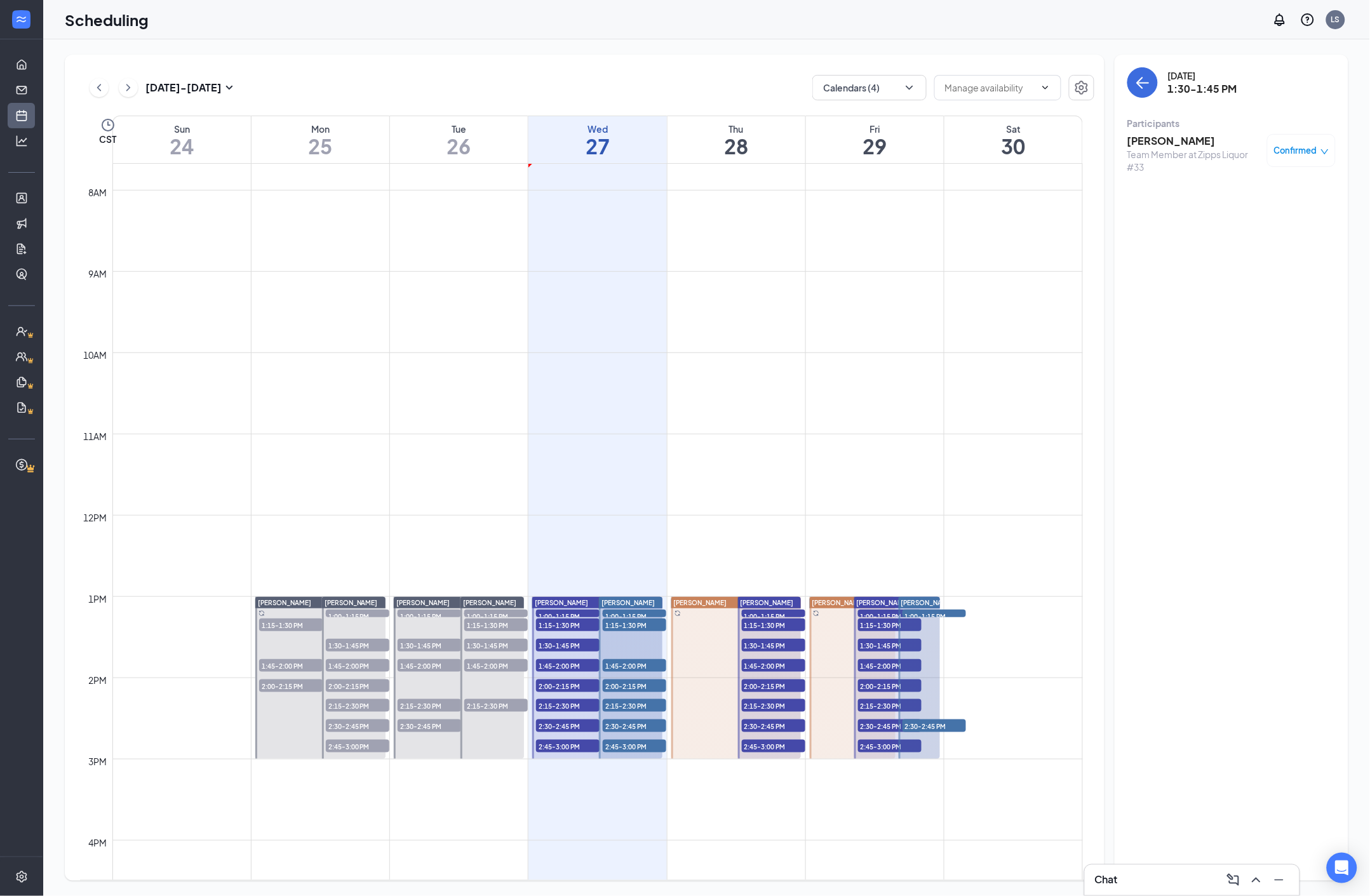
drag, startPoint x: 549, startPoint y: 665, endPoint x: 1240, endPoint y: 536, distance: 702.9
click at [549, 665] on span "1:45-2:00 PM" at bounding box center [567, 665] width 63 height 13
click at [552, 682] on span "2:00-2:15 PM" at bounding box center [567, 686] width 63 height 13
click at [555, 705] on span "2:15-2:30 PM" at bounding box center [567, 706] width 63 height 13
click at [555, 725] on span "2:30-2:45 PM" at bounding box center [567, 726] width 63 height 13
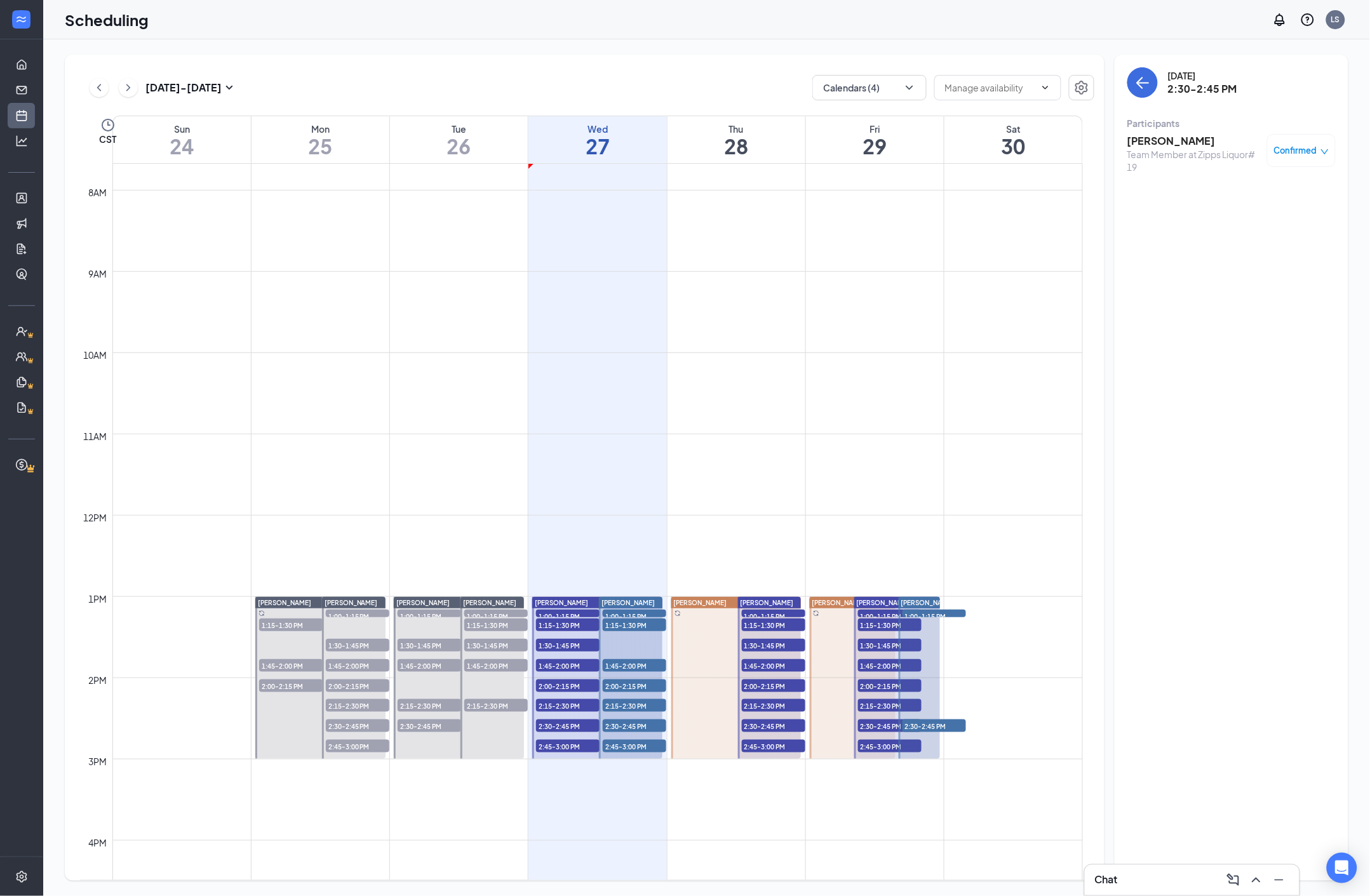
click at [547, 740] on span "2:45-3:00 PM" at bounding box center [567, 747] width 63 height 13
click at [624, 612] on span "1:00-1:15 PM" at bounding box center [634, 616] width 63 height 13
click at [633, 623] on span "1:15-1:30 PM" at bounding box center [634, 625] width 63 height 13
drag, startPoint x: 623, startPoint y: 664, endPoint x: 1346, endPoint y: 536, distance: 734.2
click at [623, 664] on span "1:45-2:00 PM" at bounding box center [634, 665] width 63 height 13
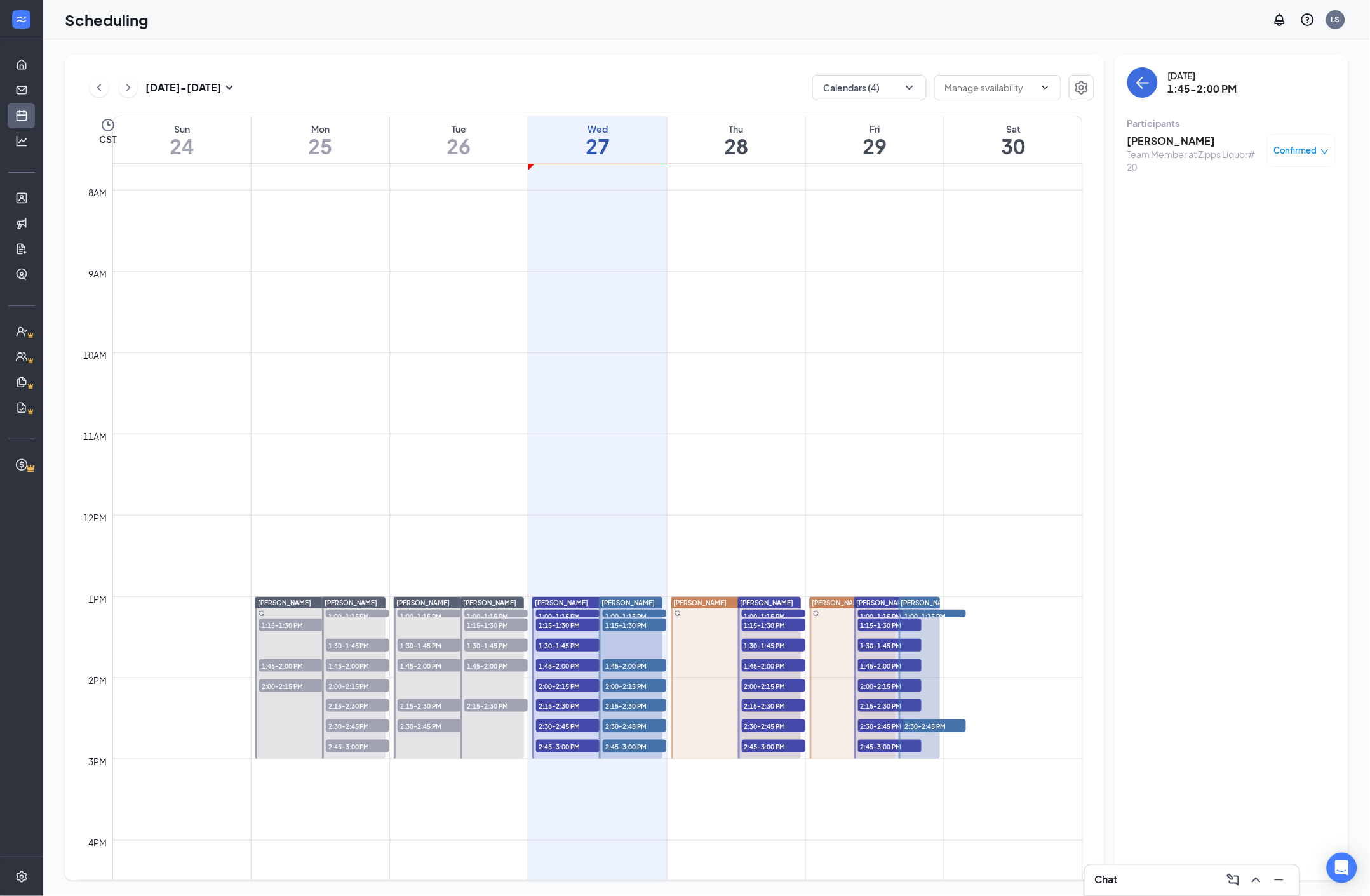
click at [614, 687] on span "2:00-2:15 PM" at bounding box center [634, 686] width 63 height 13
drag, startPoint x: 614, startPoint y: 706, endPoint x: 623, endPoint y: 703, distance: 9.5
click at [614, 706] on span "2:15-2:30 PM" at bounding box center [634, 706] width 63 height 13
click at [608, 729] on span "2:30-2:45 PM" at bounding box center [634, 726] width 63 height 13
click at [613, 744] on span "2:45-3:00 PM" at bounding box center [634, 747] width 63 height 13
